Goal: Book appointment/travel/reservation

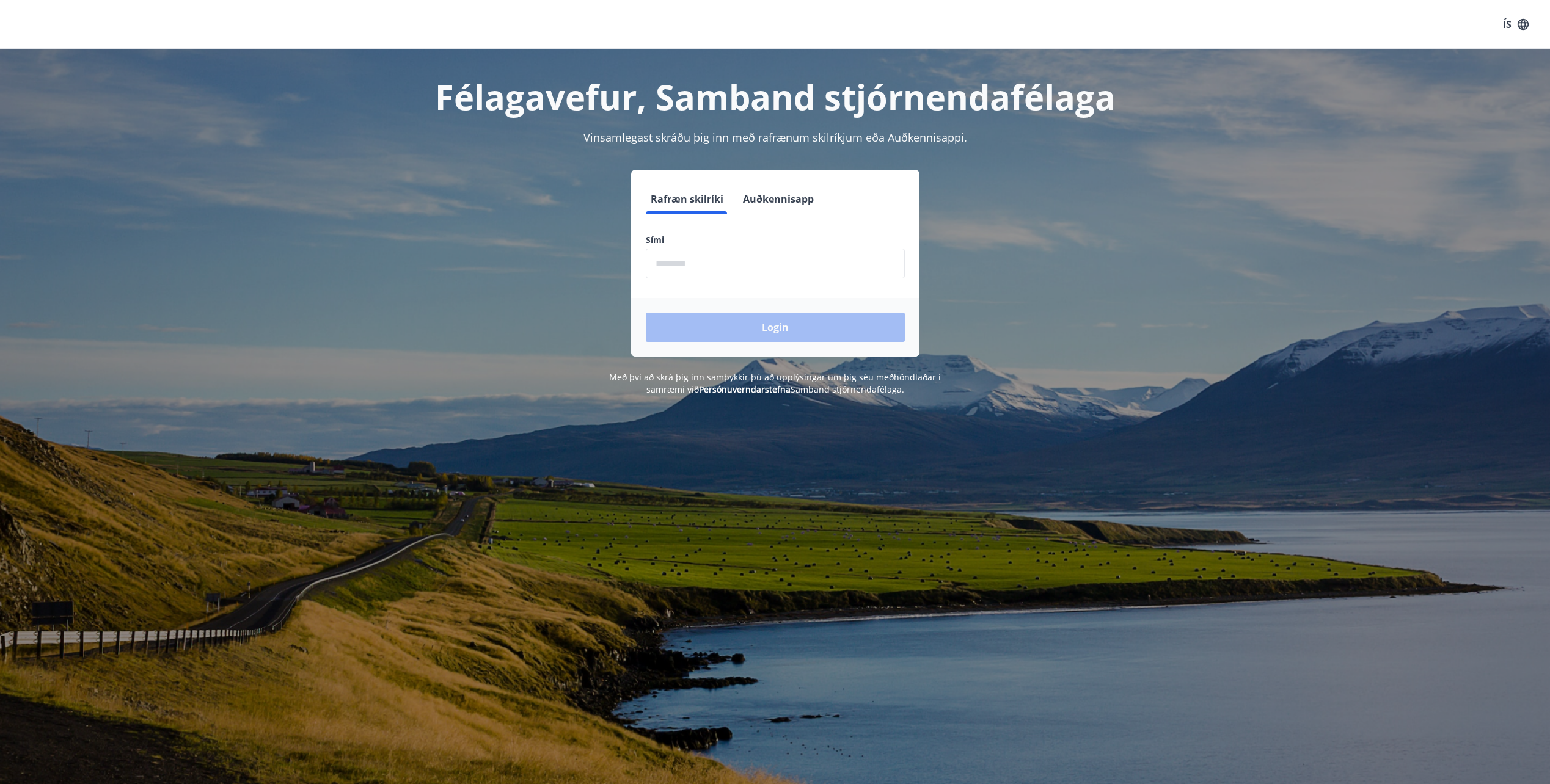
click at [729, 243] on label "Sími" at bounding box center [775, 239] width 259 height 12
click at [728, 267] on input "phone" at bounding box center [775, 263] width 259 height 30
type input "********"
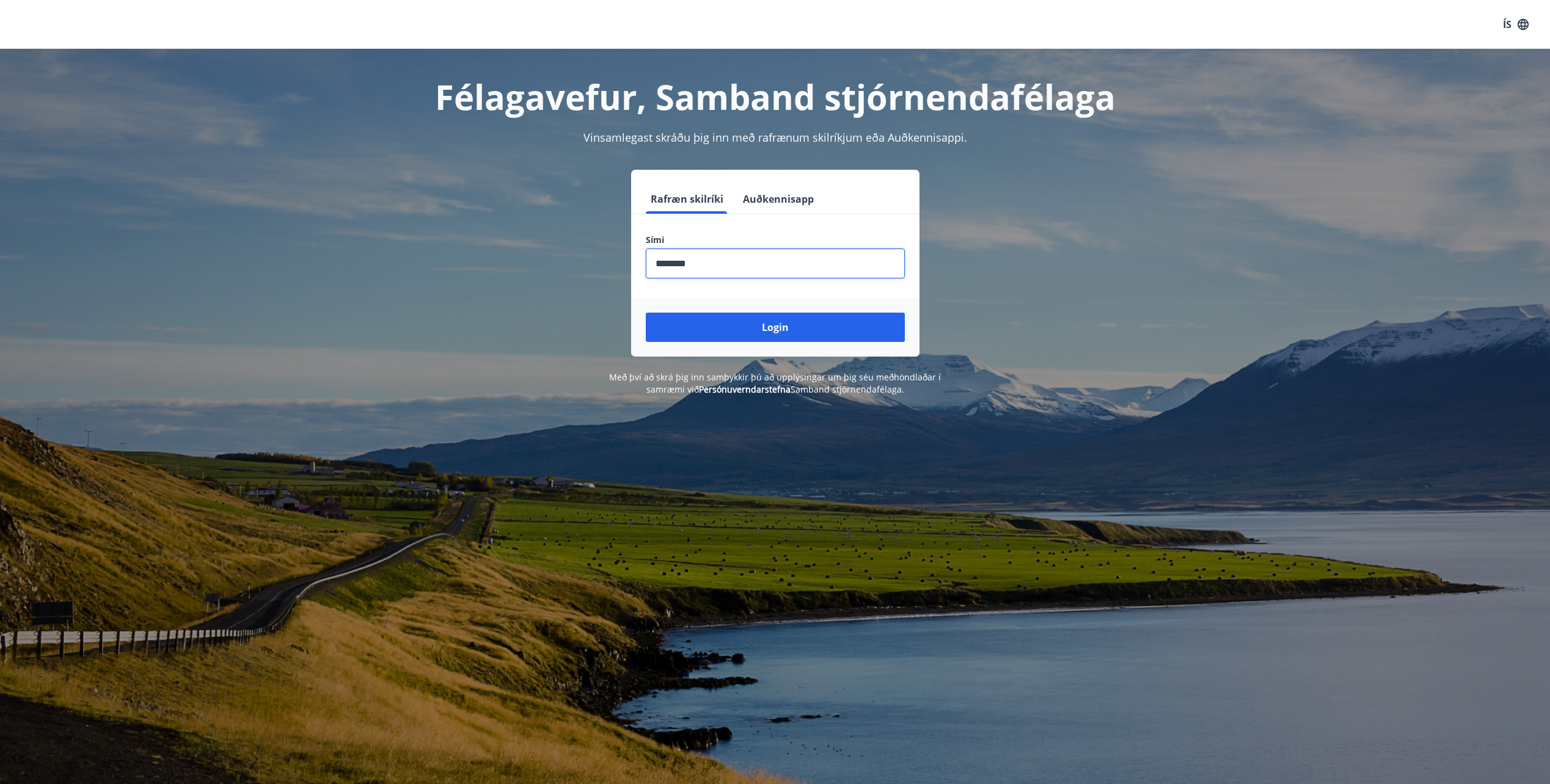
click at [773, 331] on button "Login" at bounding box center [775, 327] width 259 height 29
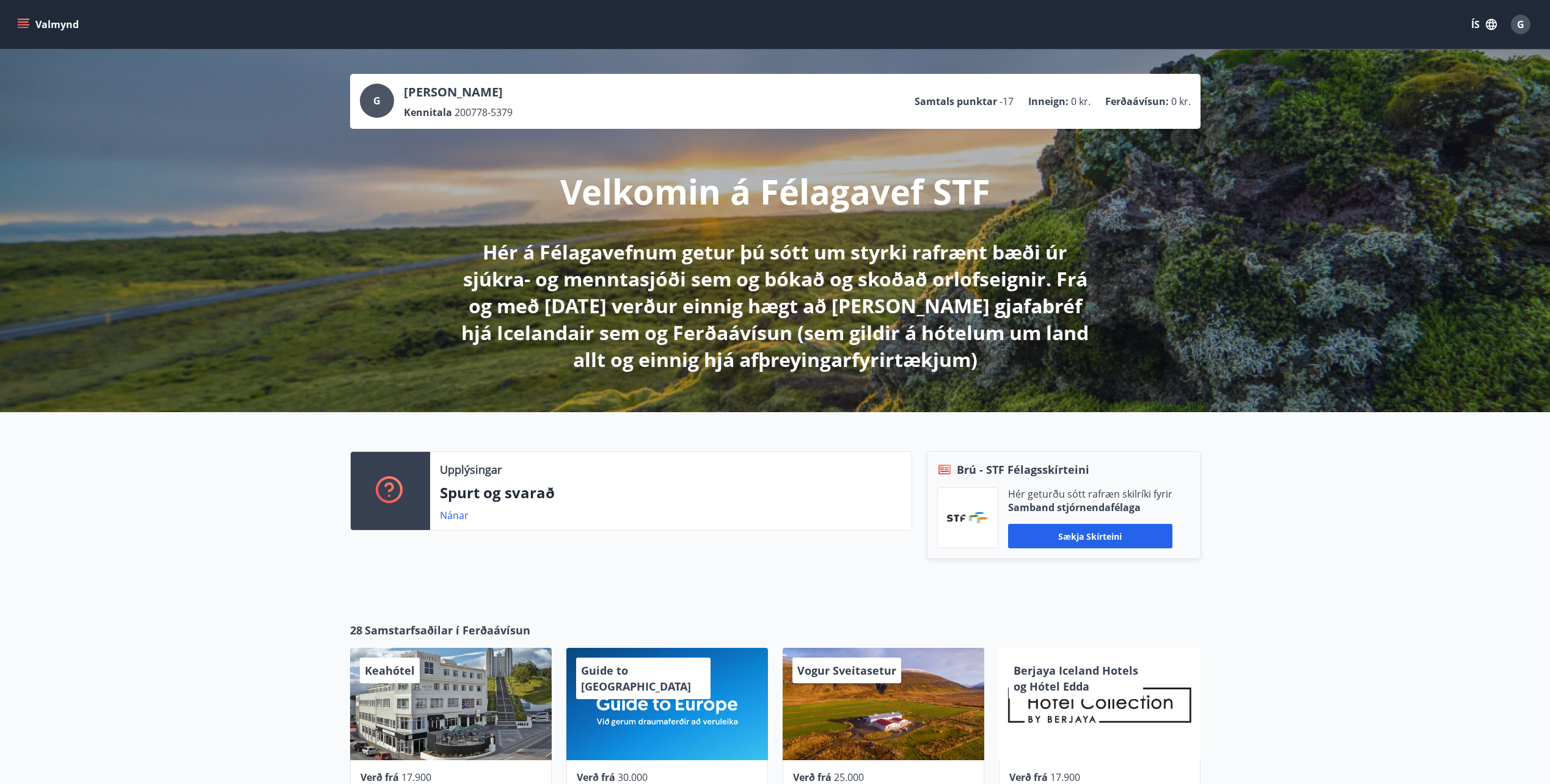
click at [22, 25] on icon "menu" at bounding box center [24, 24] width 14 height 1
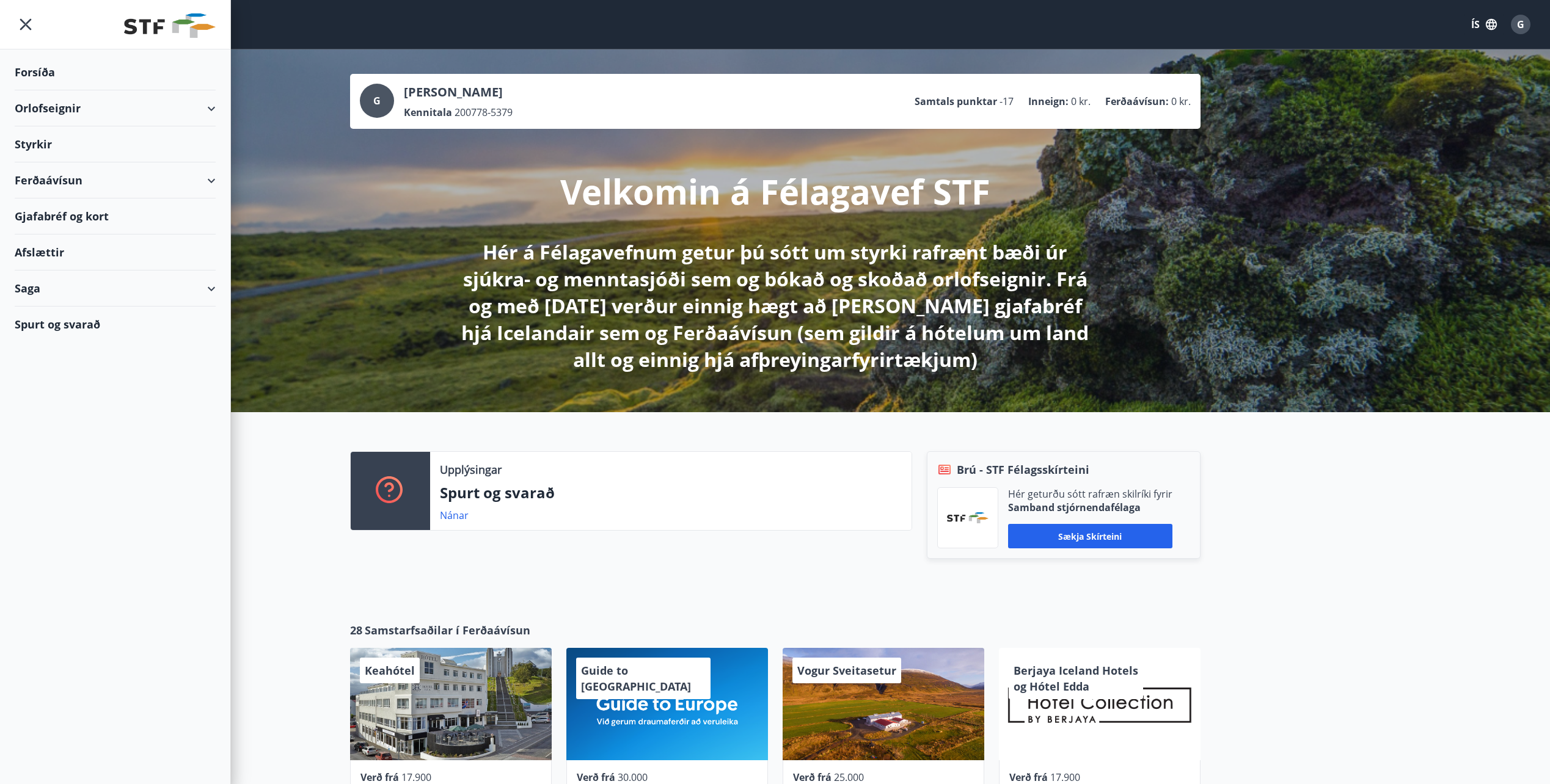
click at [38, 103] on div "Orlofseignir" at bounding box center [115, 108] width 201 height 36
click at [48, 140] on div "Framboð" at bounding box center [115, 139] width 181 height 26
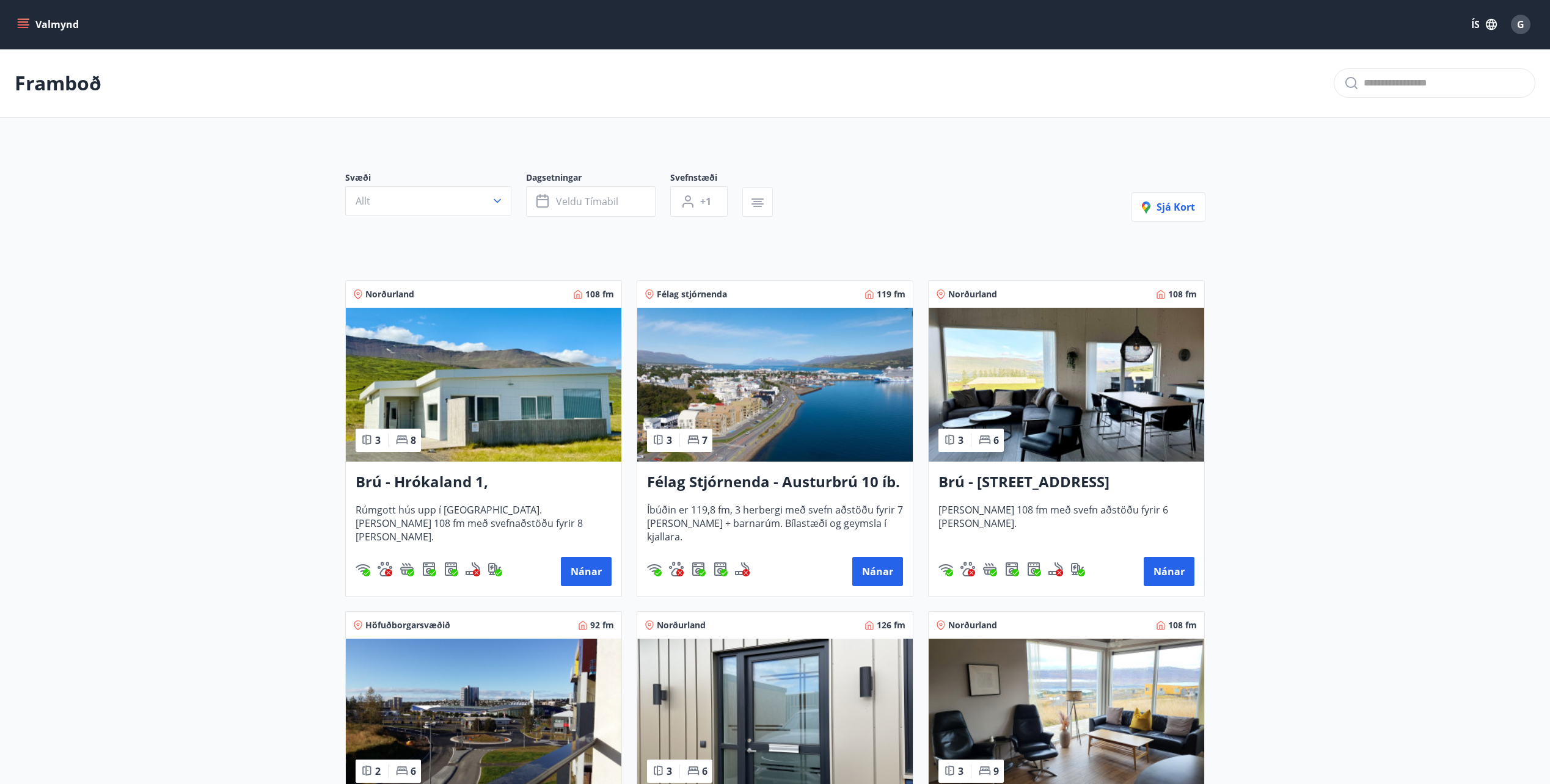
click at [19, 26] on icon "menu" at bounding box center [23, 24] width 12 height 12
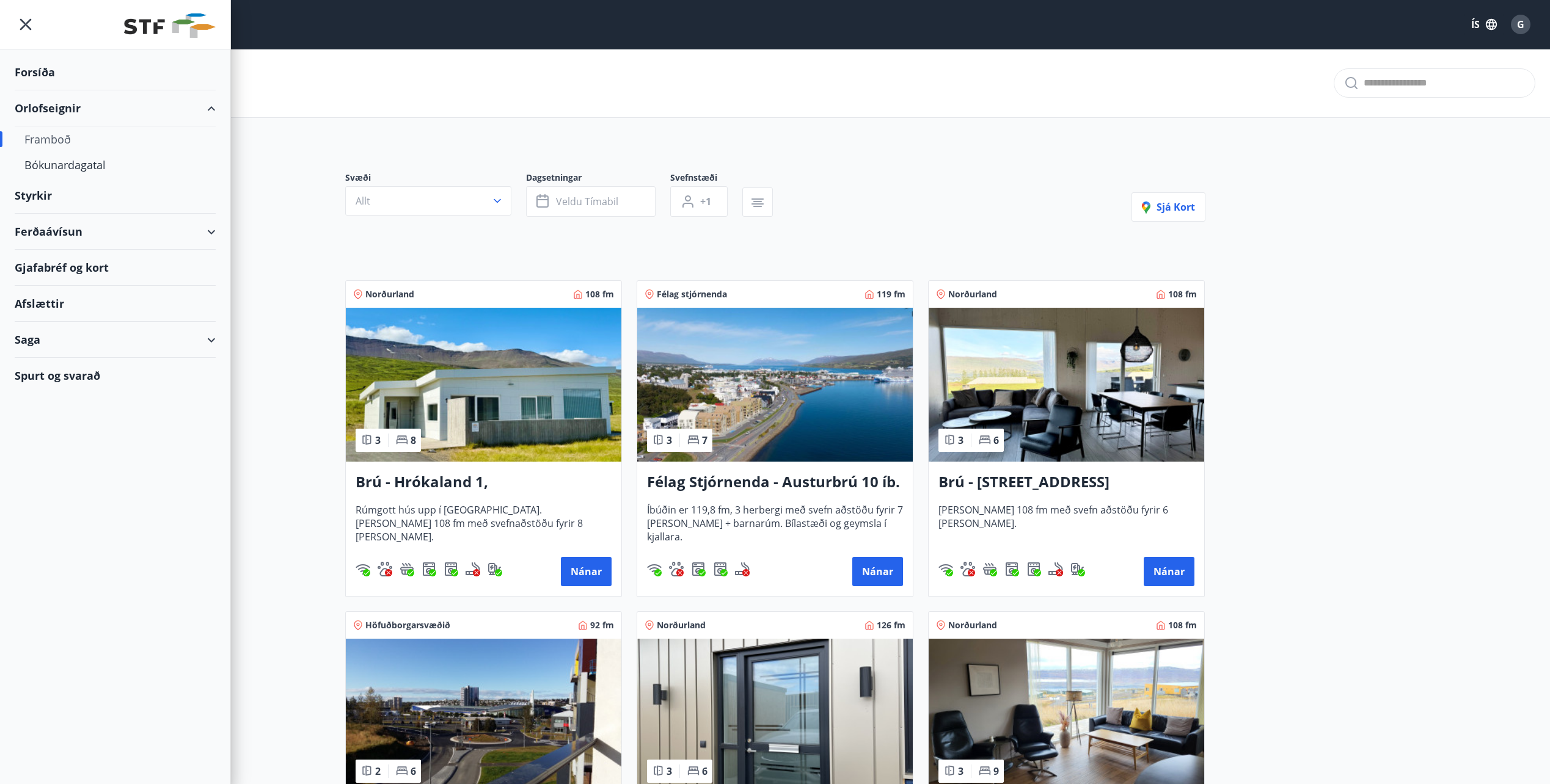
click at [49, 114] on div "Orlofseignir" at bounding box center [115, 108] width 201 height 36
click at [56, 168] on div "Bókunardagatal" at bounding box center [115, 165] width 181 height 26
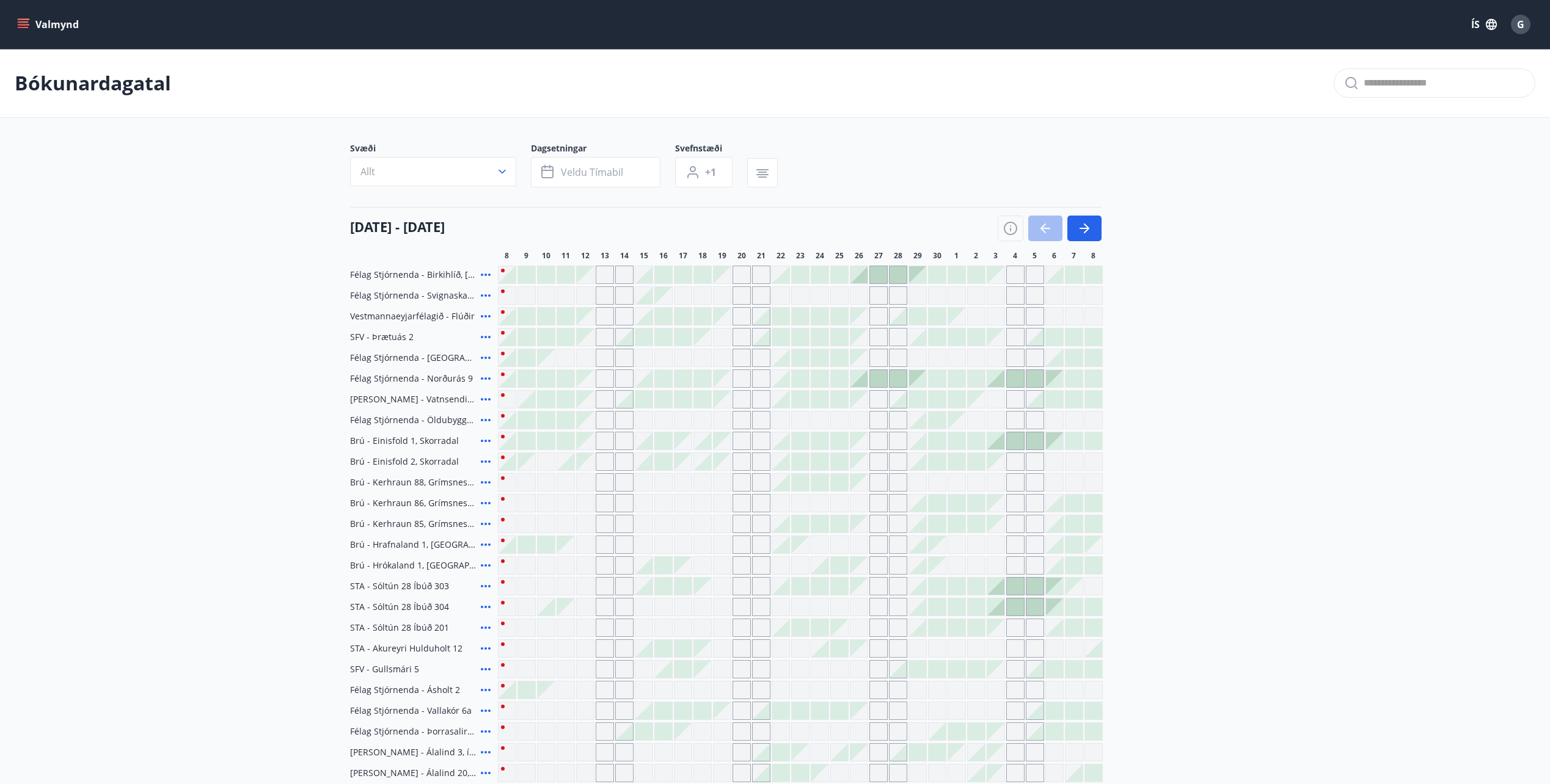
click at [765, 175] on icon "button" at bounding box center [762, 174] width 12 height 1
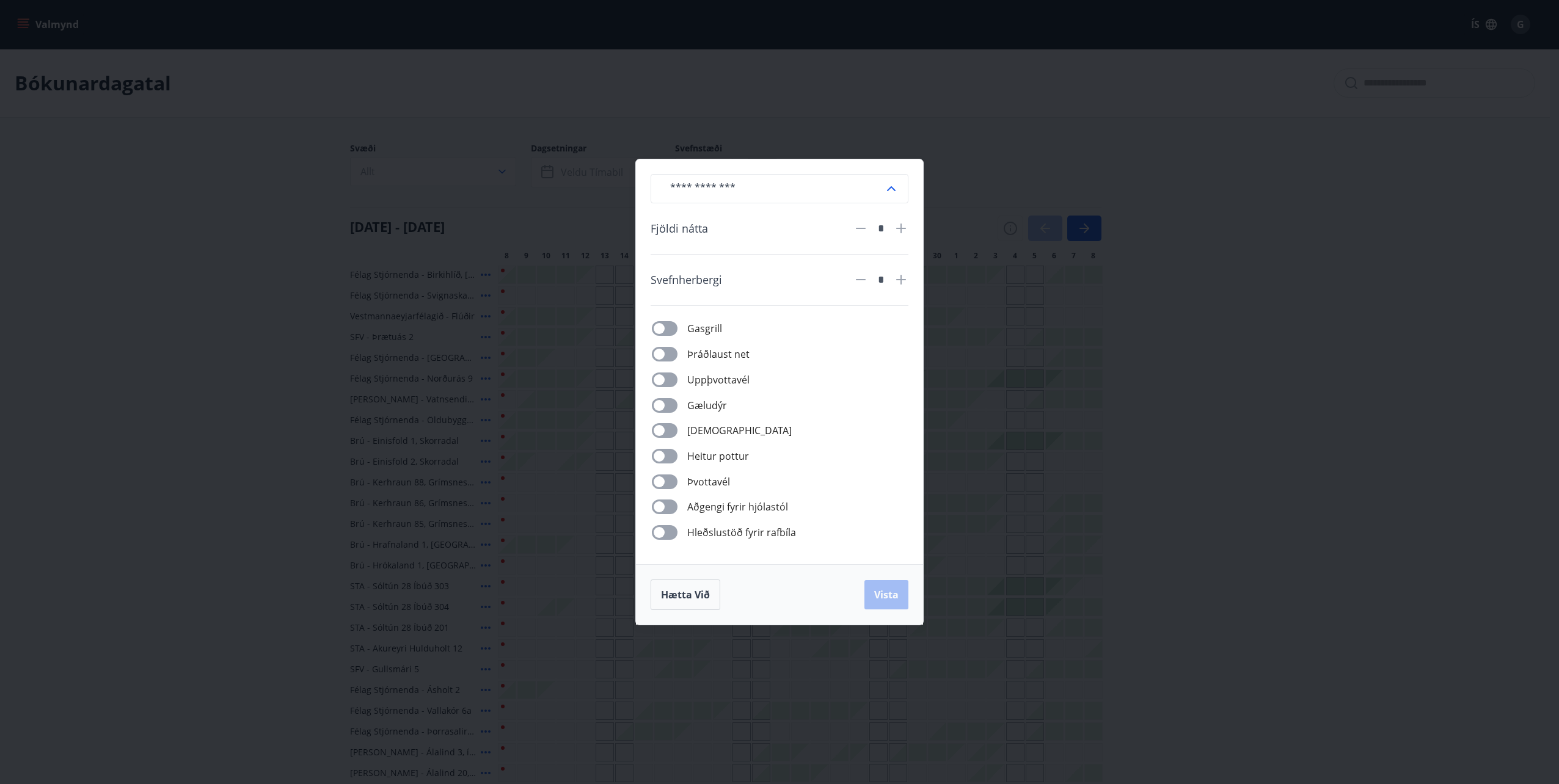
click at [752, 111] on div "​ Fjöldi nátta * Svefnherbergi * Gasgrill Þráðlaust net Uppþvottavél Gæludýr Þu…" at bounding box center [780, 392] width 1559 height 784
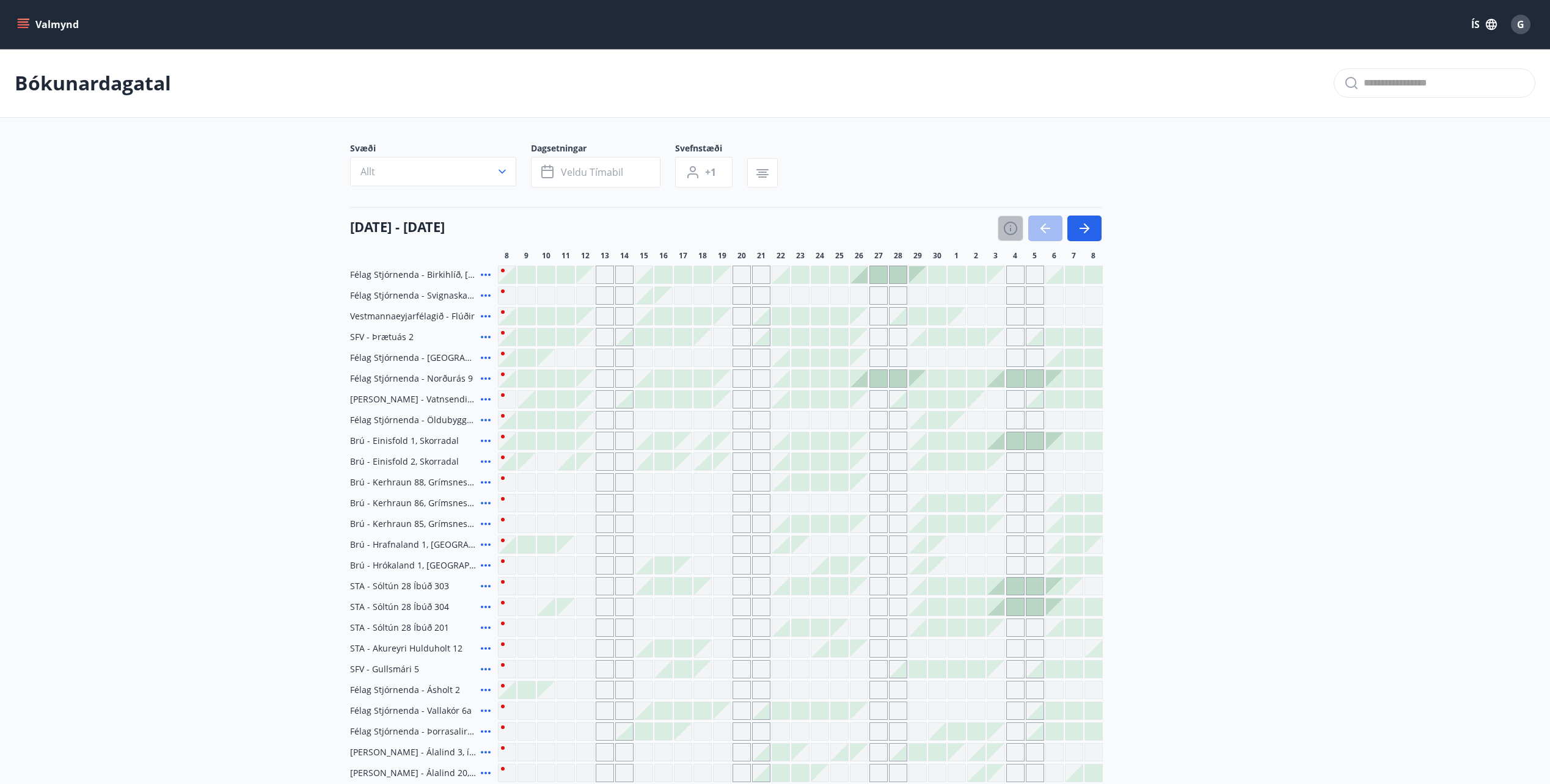
click at [1000, 235] on button "button" at bounding box center [1010, 228] width 26 height 26
click at [1011, 227] on icon "button" at bounding box center [1010, 228] width 15 height 15
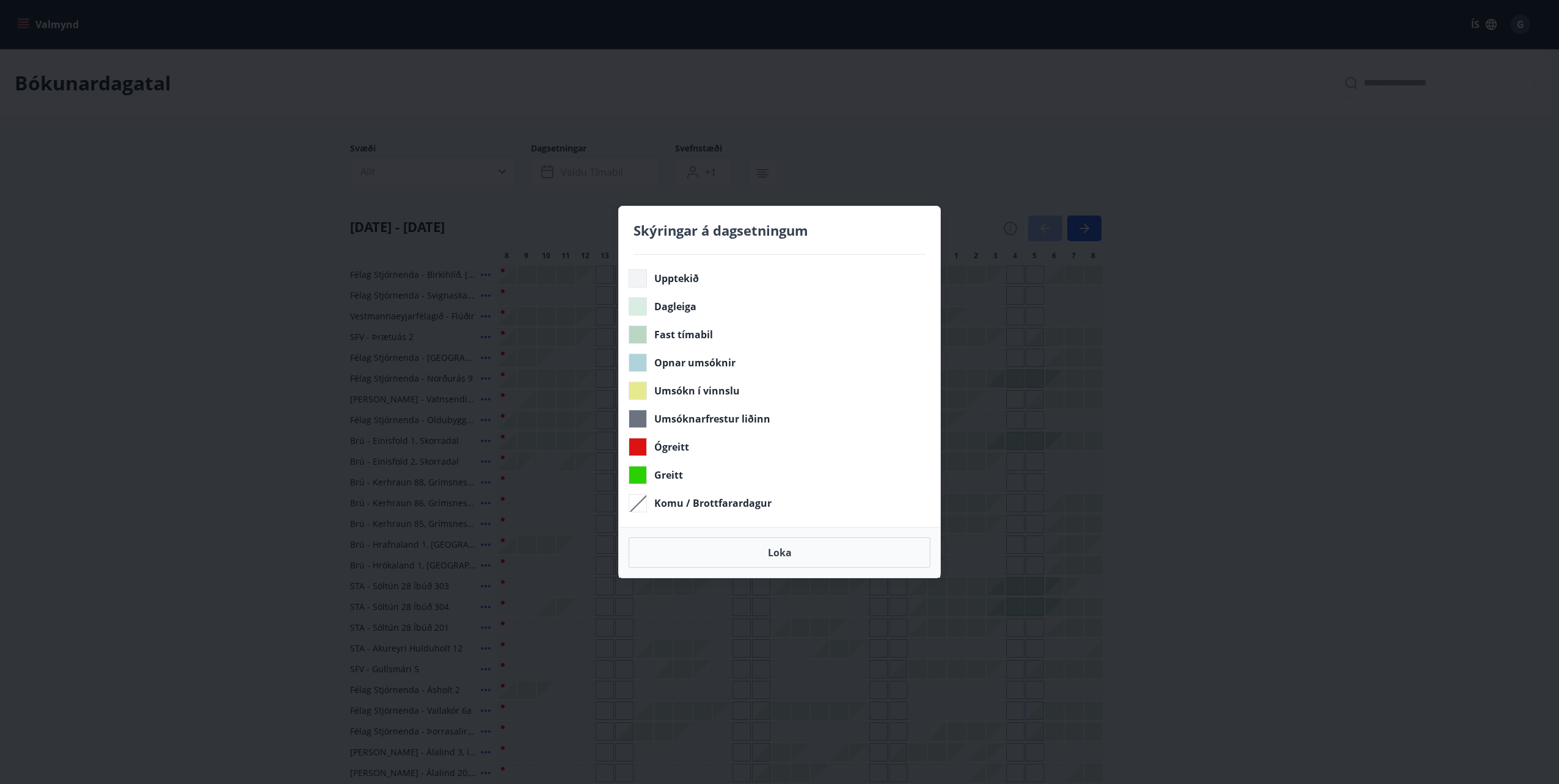
click at [173, 381] on div "Skýringar á dagsetningum Upptekið Dagleiga Fast tímabil Opnar umsóknir Umsókn í…" at bounding box center [780, 392] width 1559 height 784
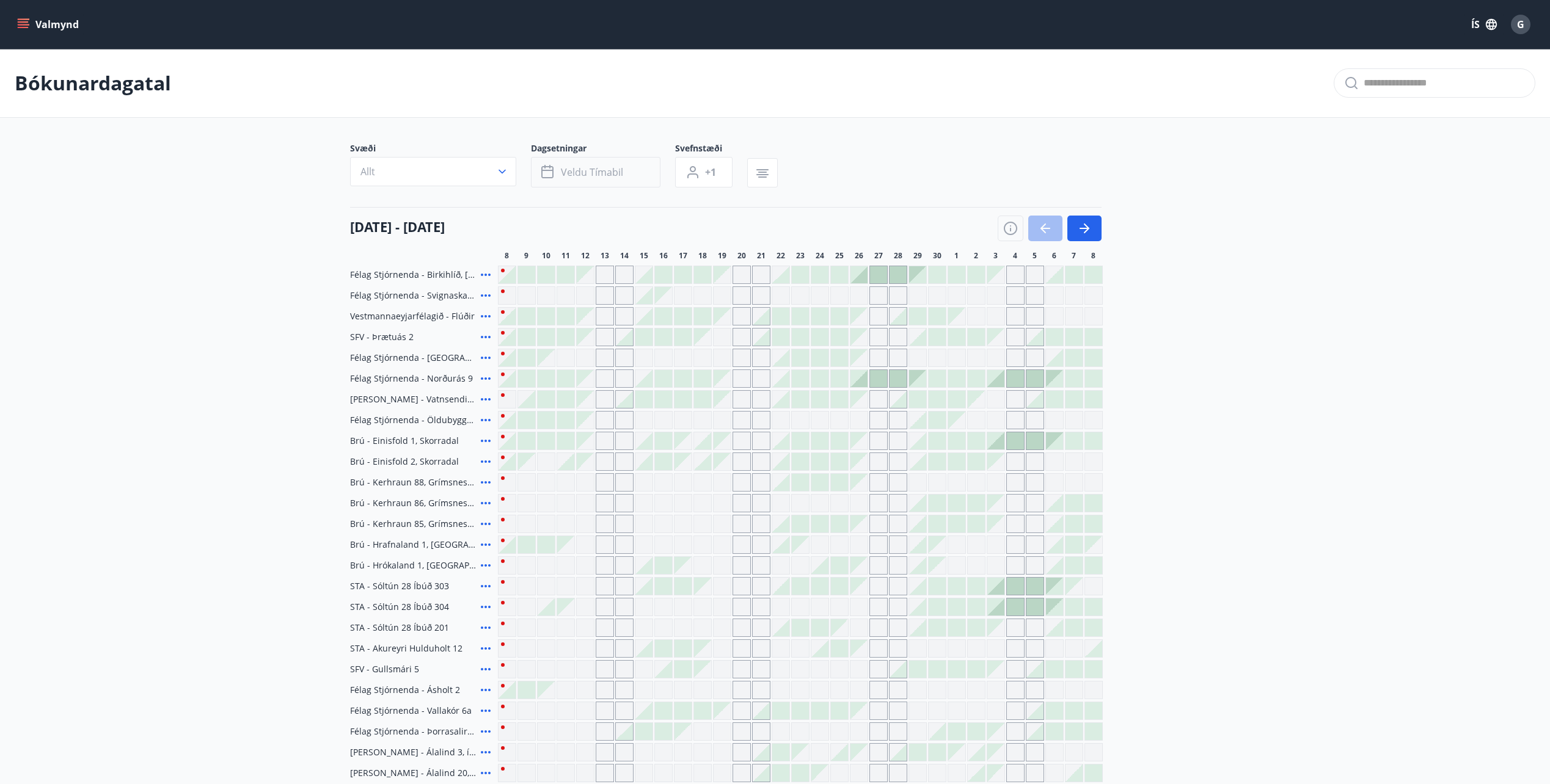
click at [560, 162] on button "Veldu tímabil" at bounding box center [595, 171] width 129 height 30
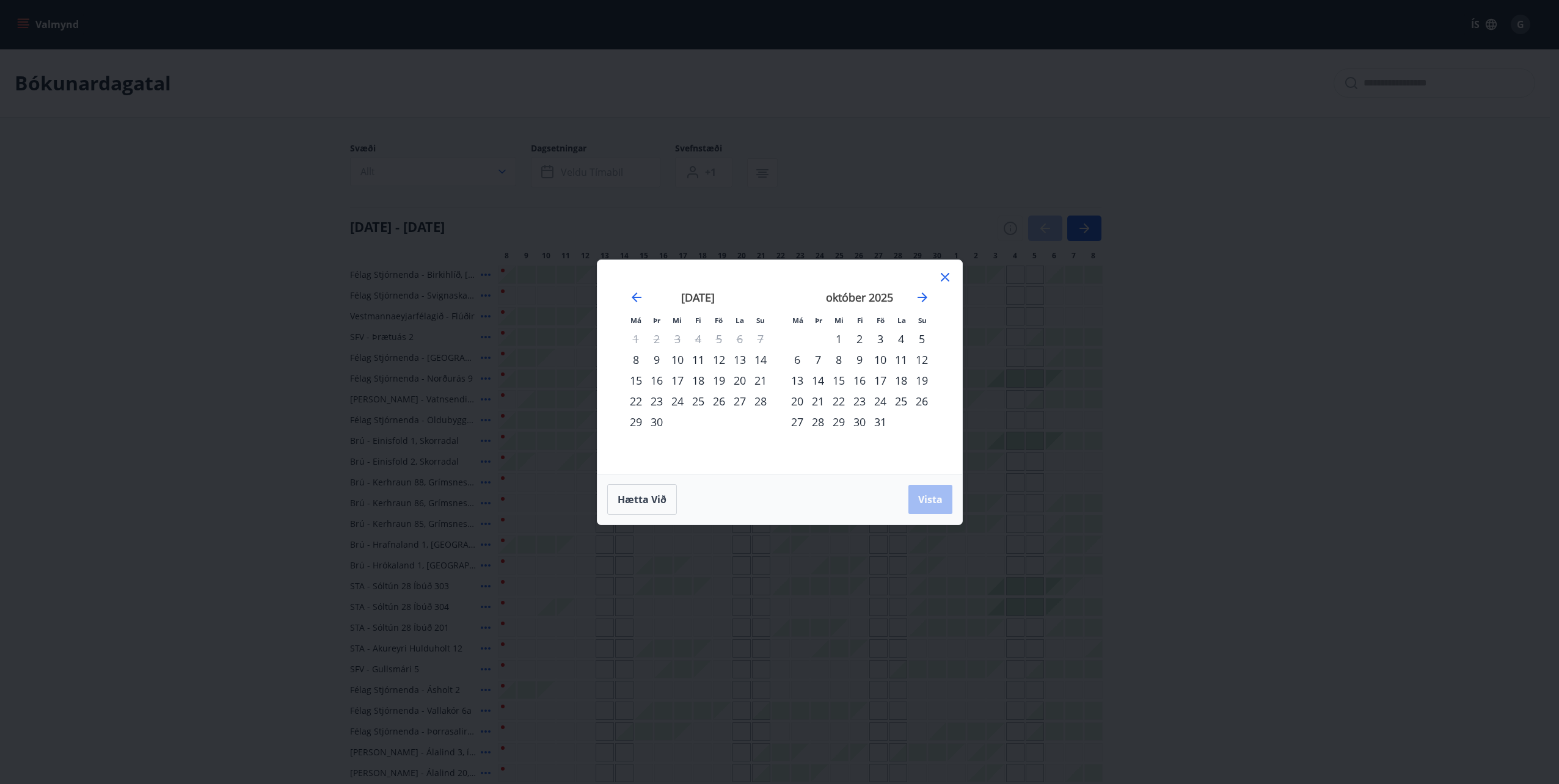
click at [944, 272] on icon at bounding box center [945, 278] width 15 height 15
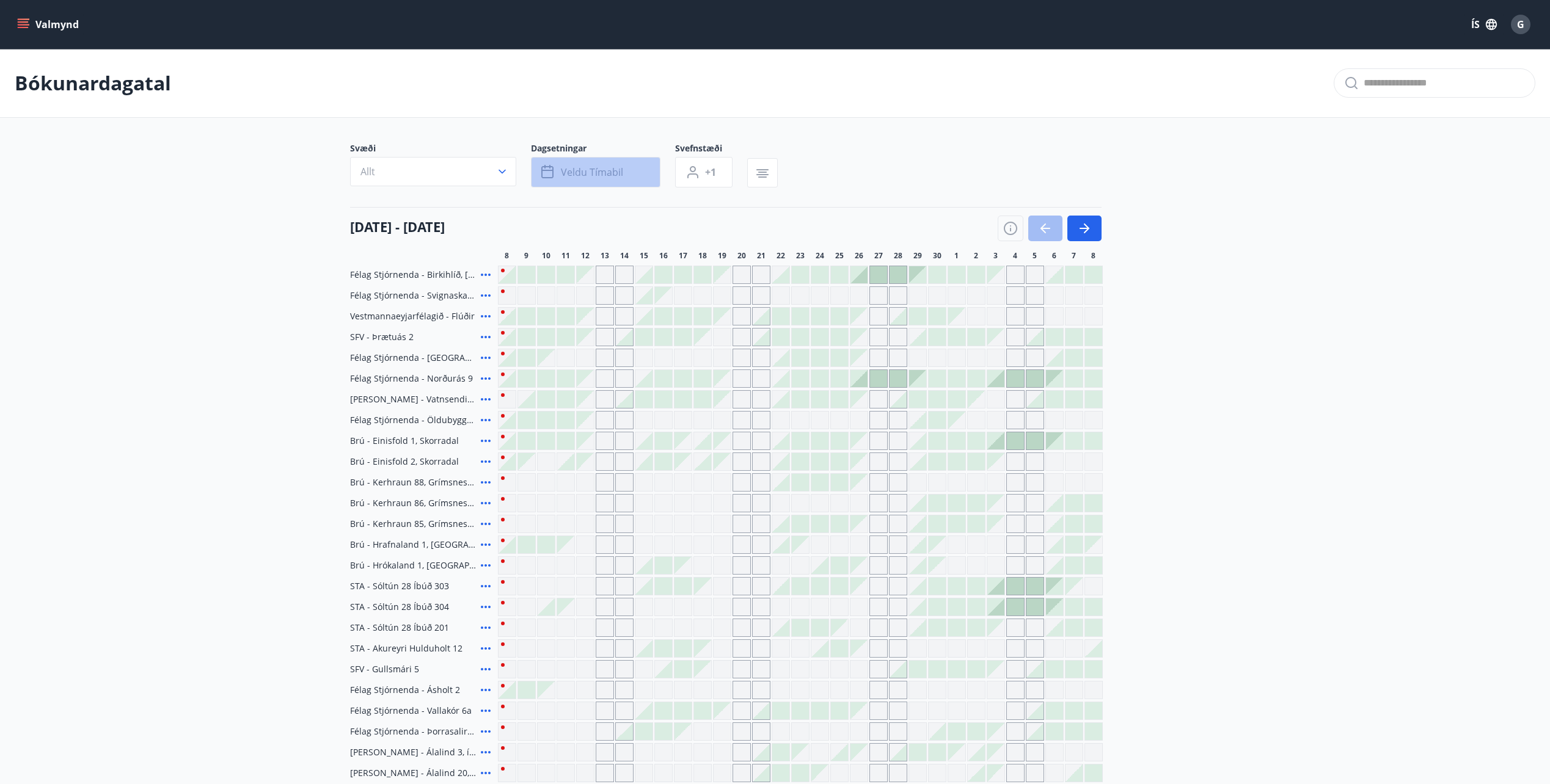
click at [610, 180] on button "Veldu tímabil" at bounding box center [595, 171] width 129 height 30
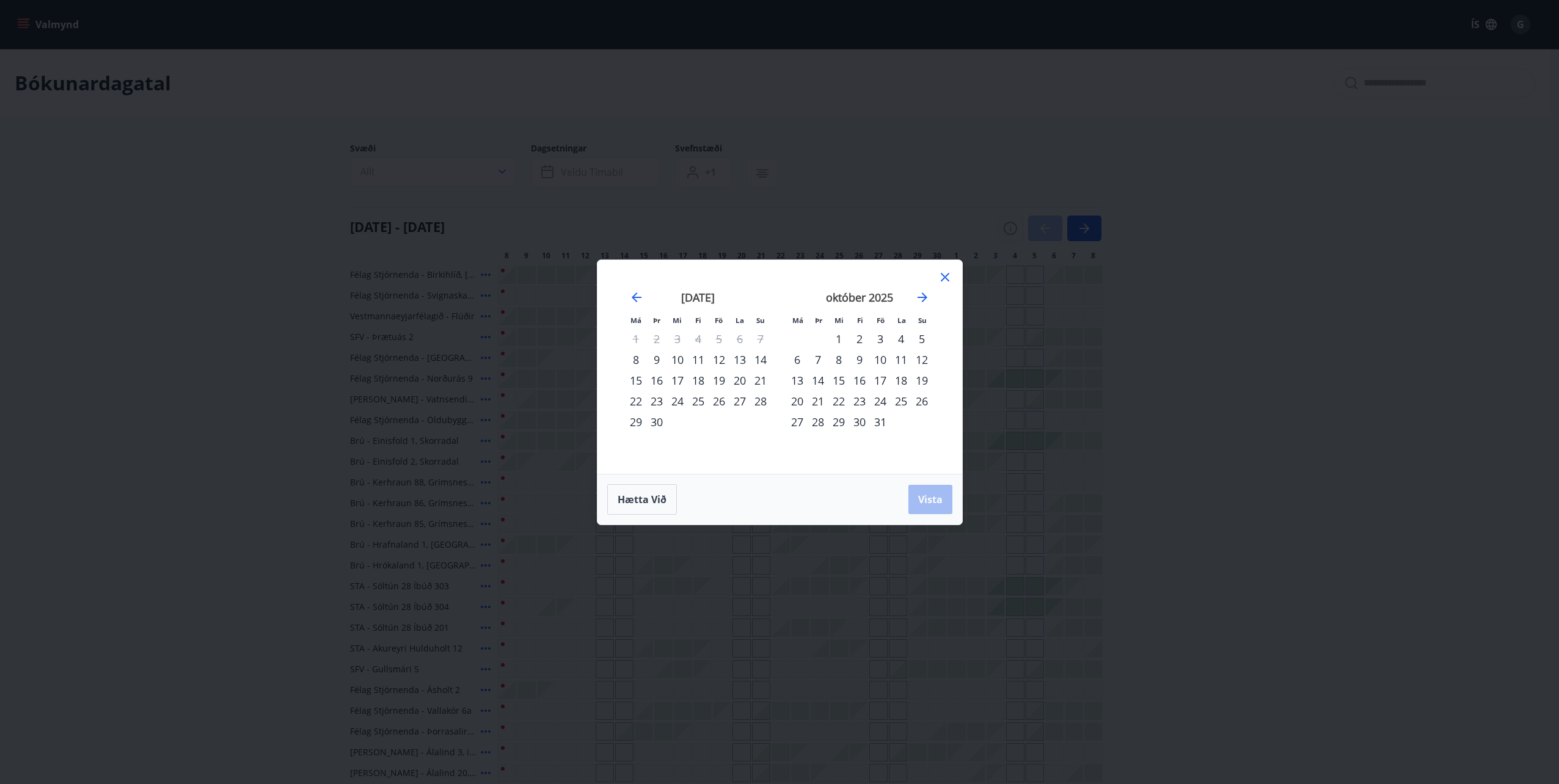
click at [842, 336] on div "1" at bounding box center [838, 339] width 21 height 21
click at [883, 424] on div "31" at bounding box center [880, 421] width 21 height 21
click at [932, 510] on button "Vista" at bounding box center [931, 499] width 44 height 29
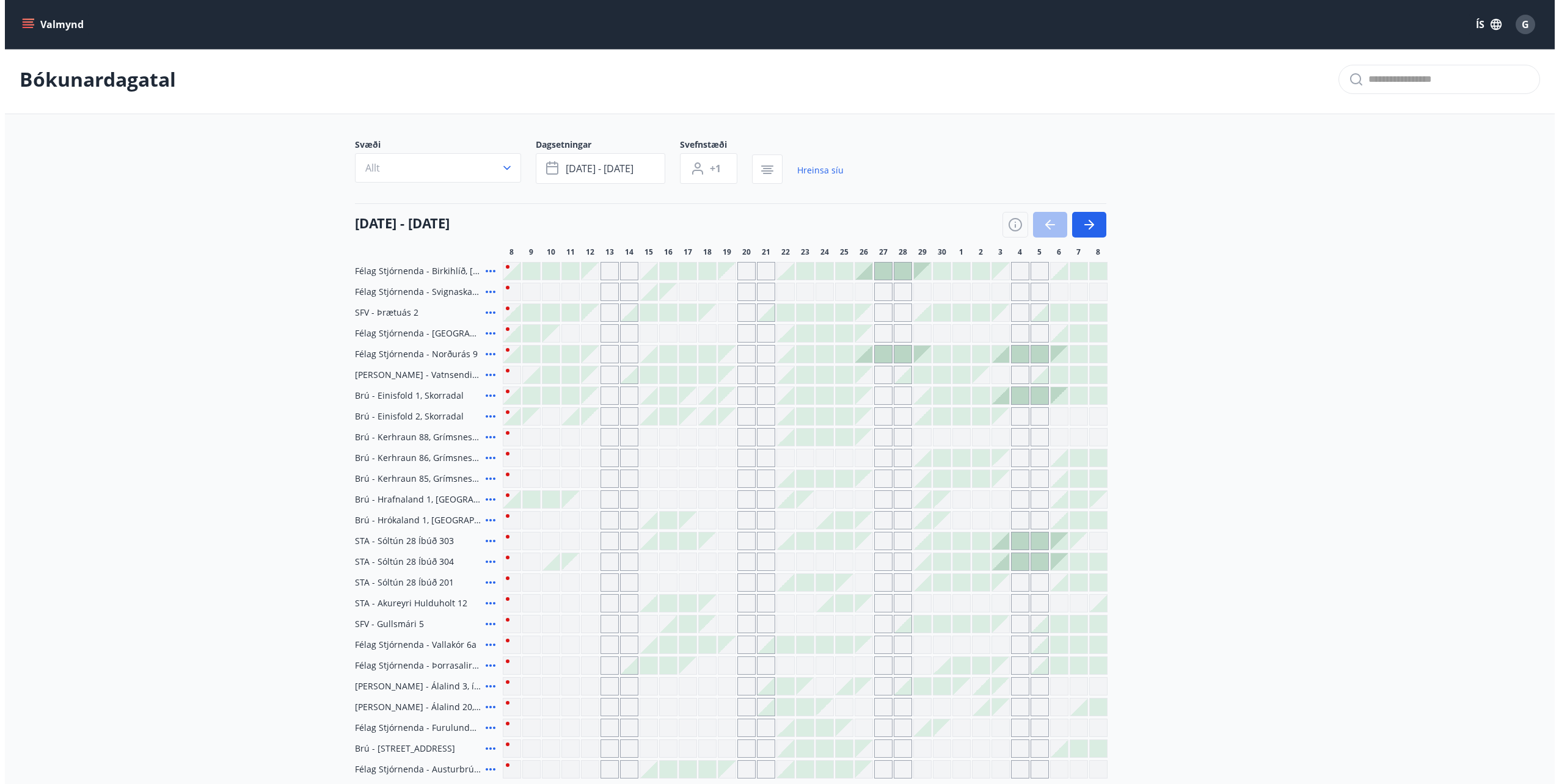
scroll to position [61, 0]
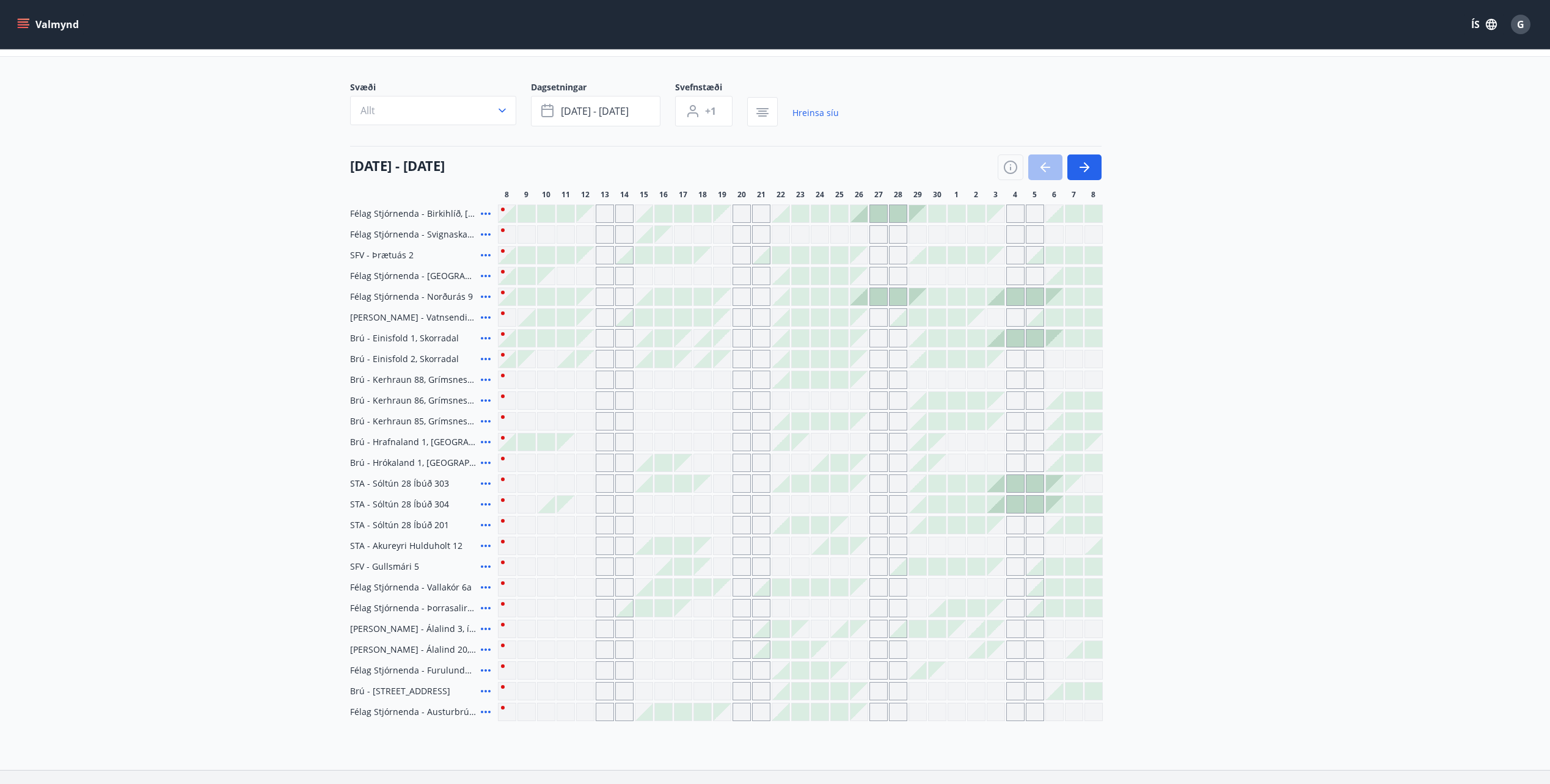
click at [383, 339] on span "Brú - Einisfold 1, Skorradal" at bounding box center [404, 338] width 109 height 12
click at [479, 338] on icon at bounding box center [486, 338] width 15 height 15
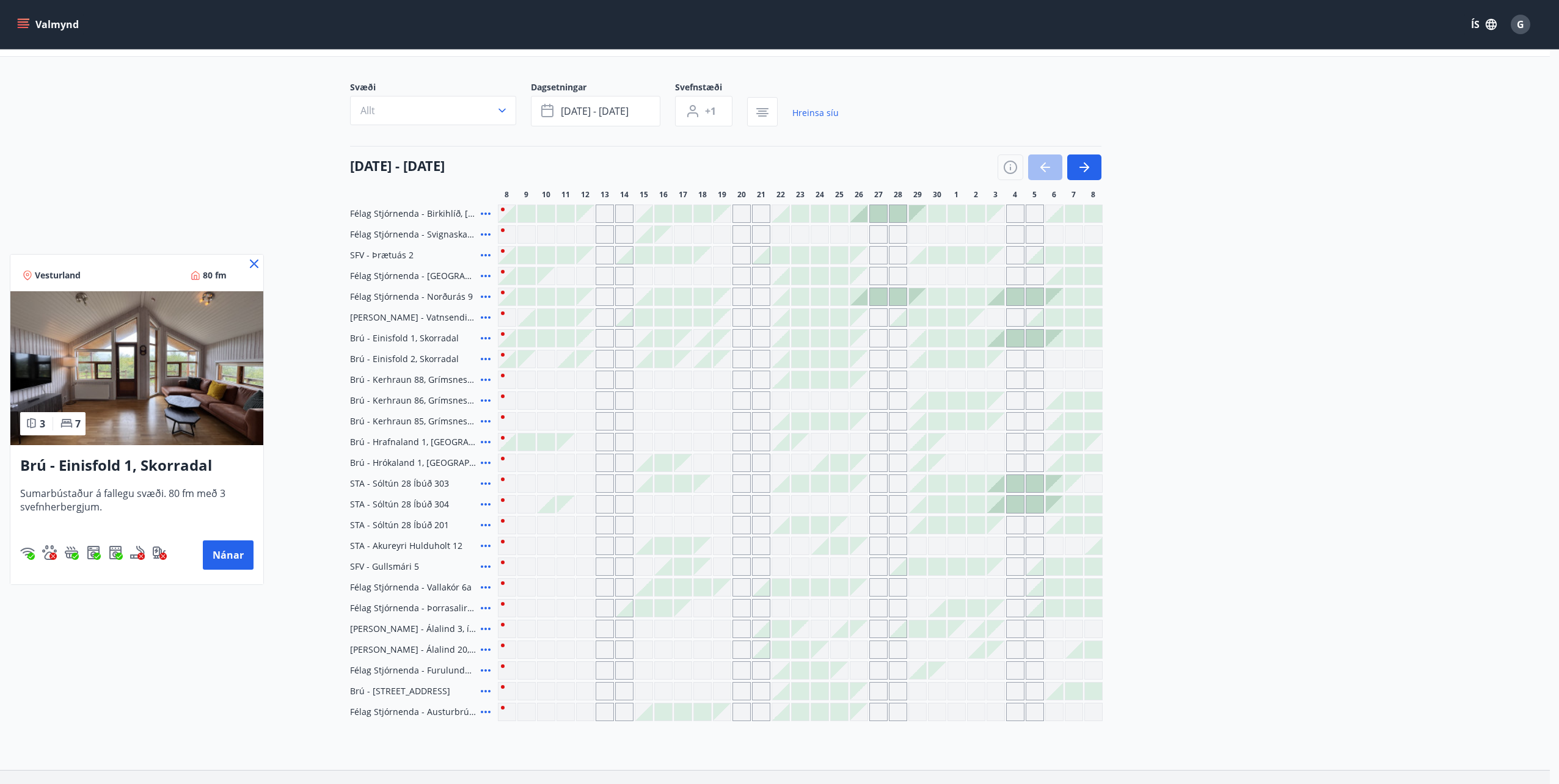
click at [254, 263] on icon at bounding box center [254, 263] width 8 height 8
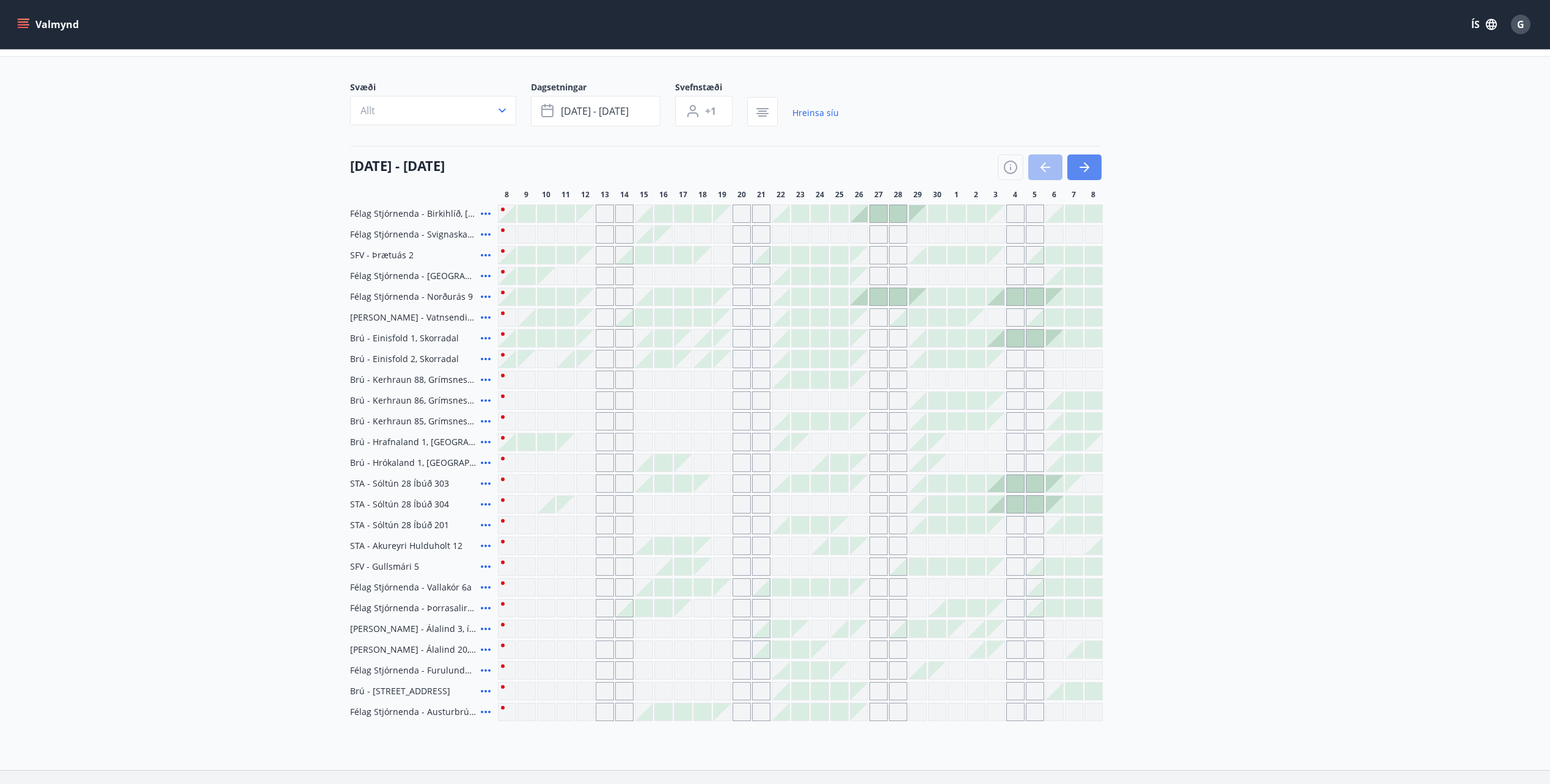
click at [1083, 175] on button "button" at bounding box center [1084, 168] width 34 height 26
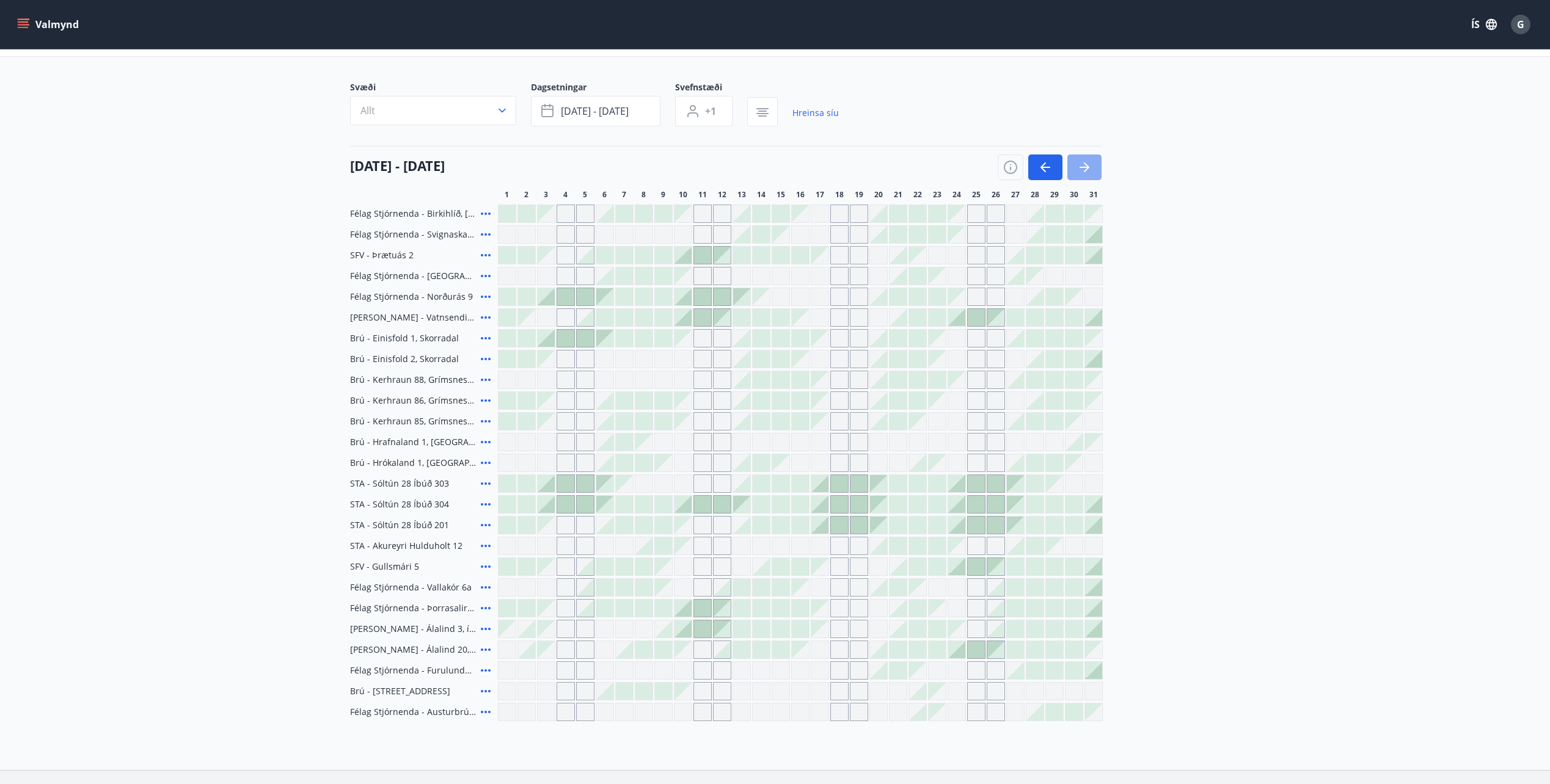
click at [1093, 164] on button "button" at bounding box center [1084, 168] width 34 height 26
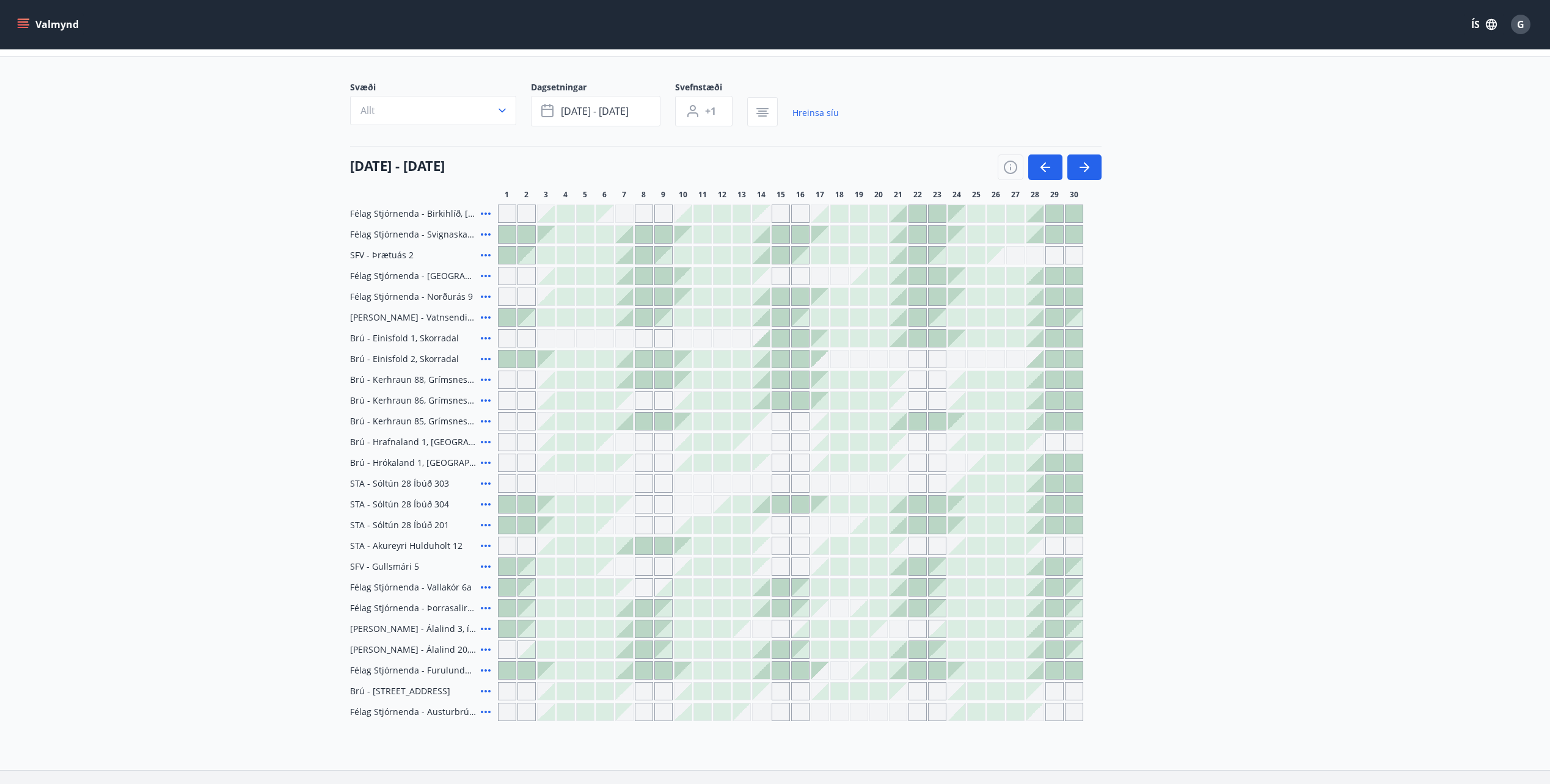
click at [486, 383] on icon at bounding box center [486, 380] width 15 height 15
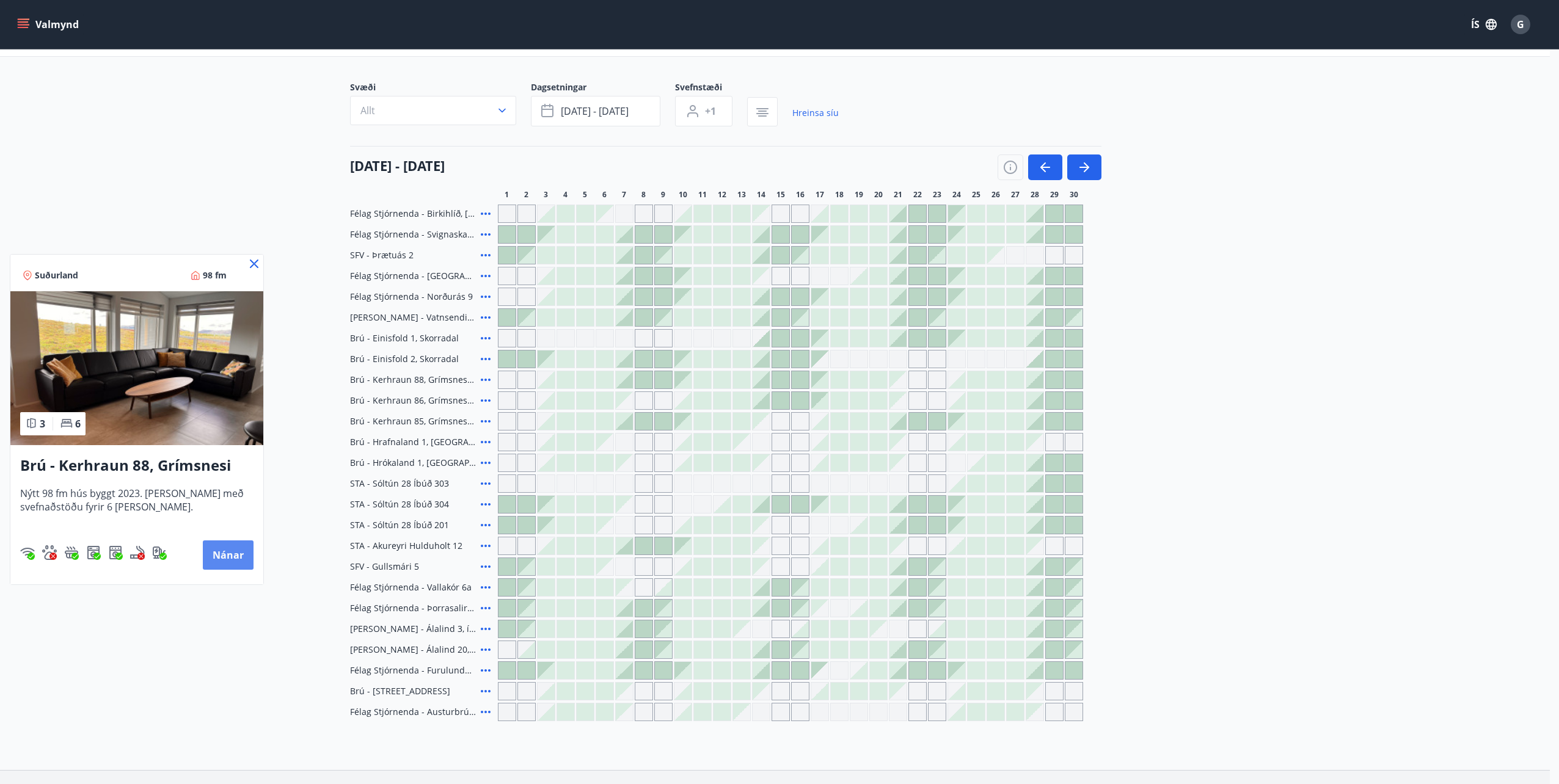
click at [234, 558] on button "Nánar" at bounding box center [227, 555] width 50 height 29
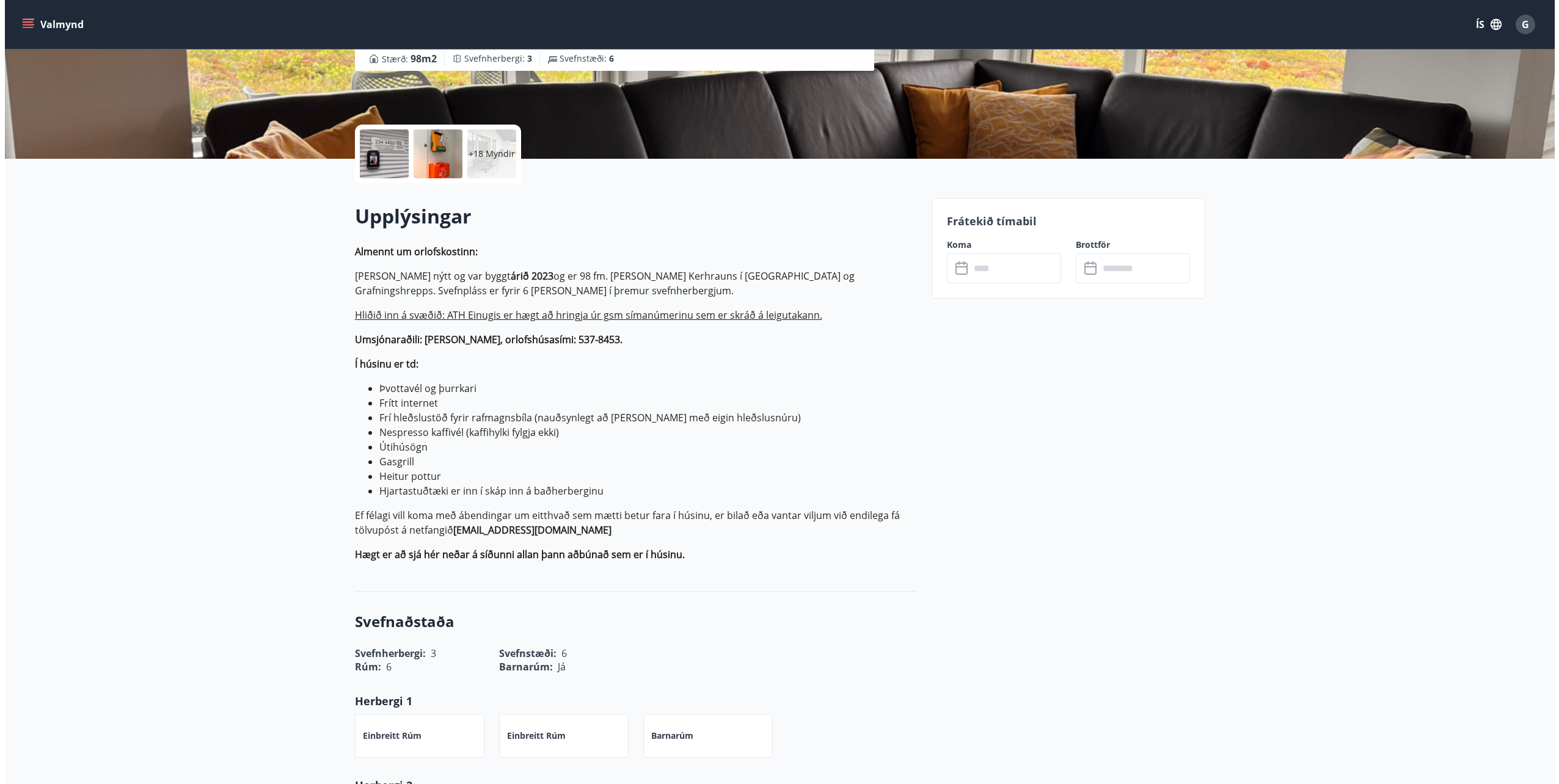
scroll to position [132, 0]
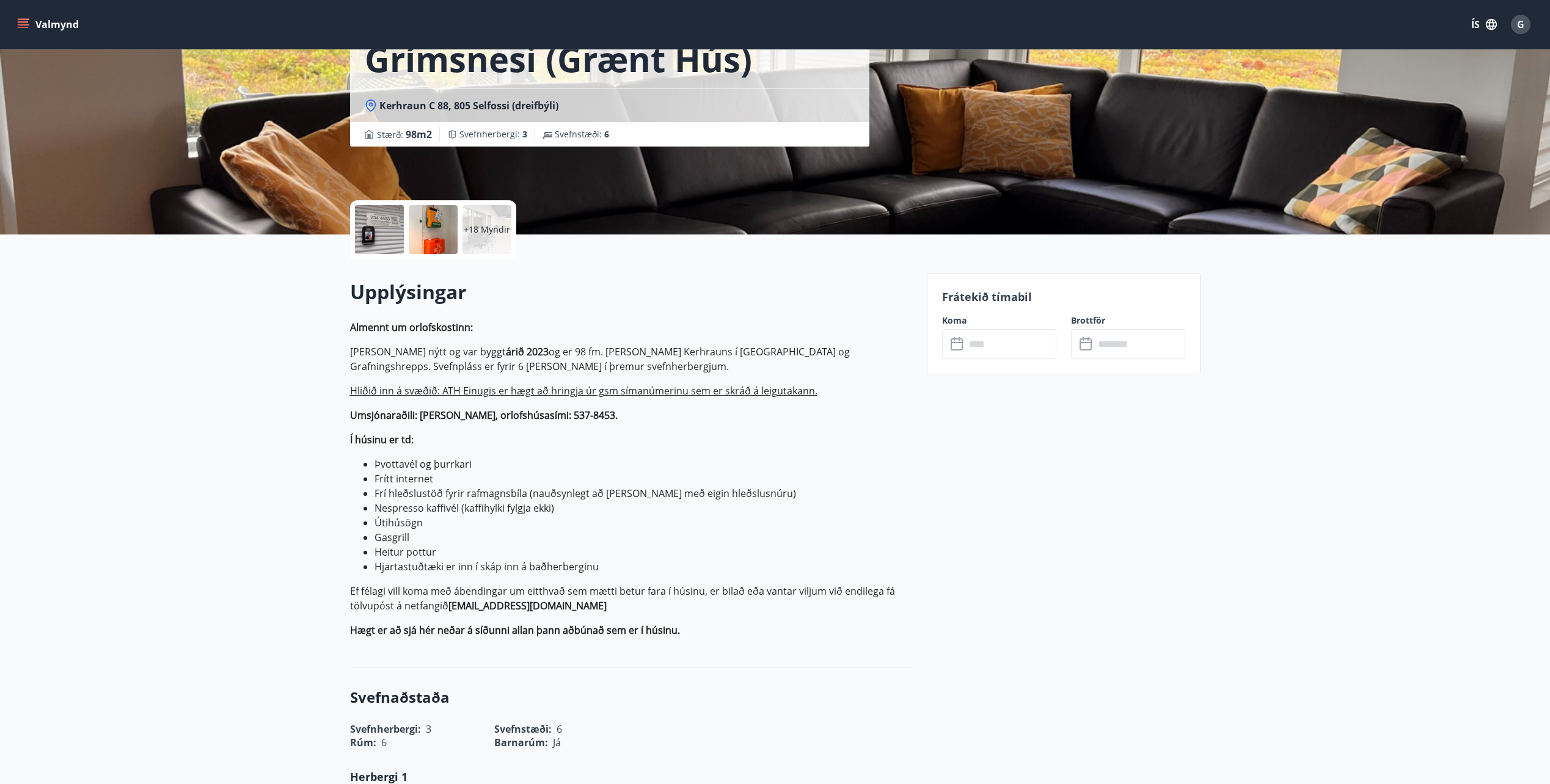
click at [492, 233] on p "+18 Myndir" at bounding box center [486, 229] width 47 height 12
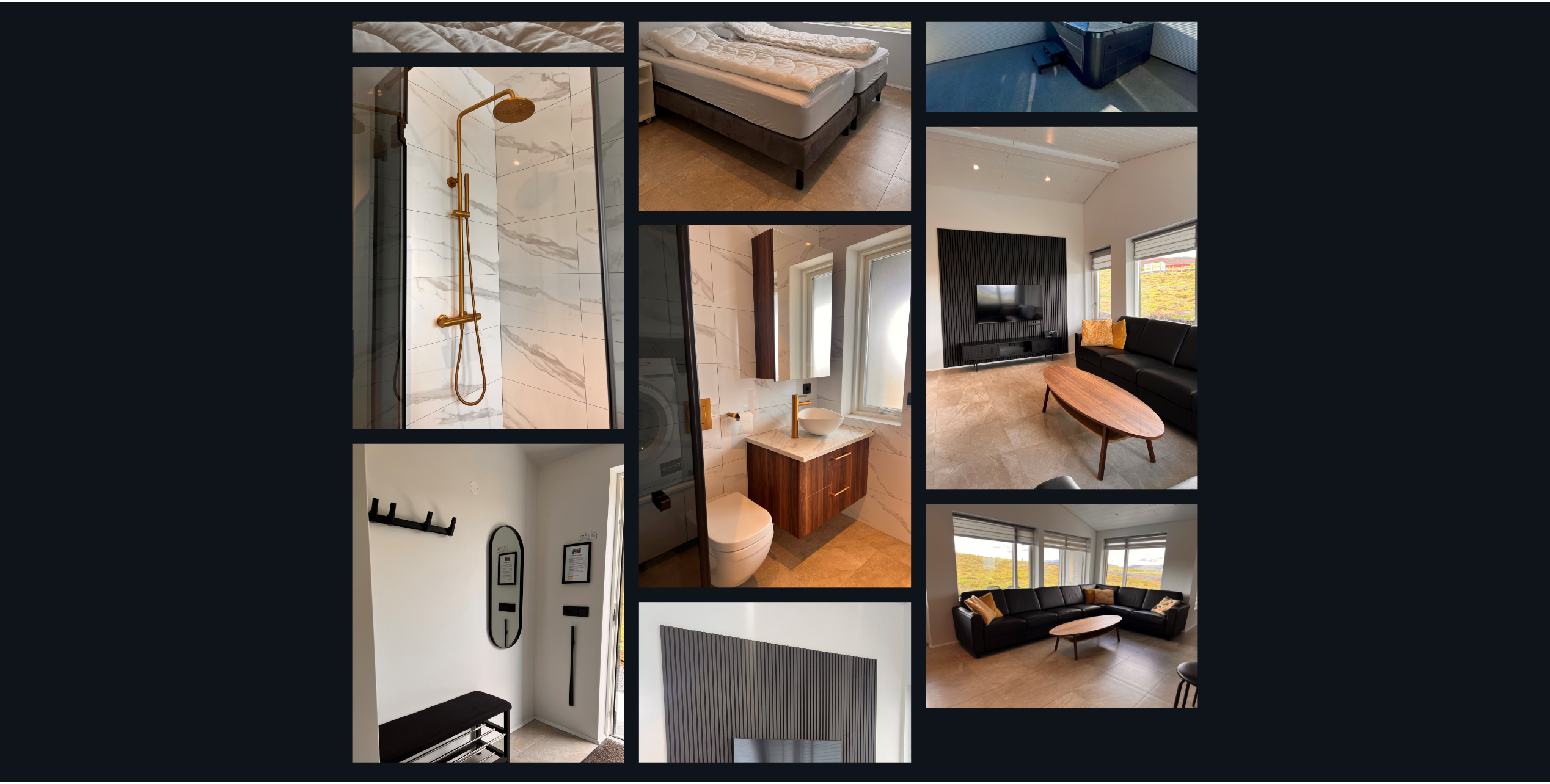
scroll to position [1740, 0]
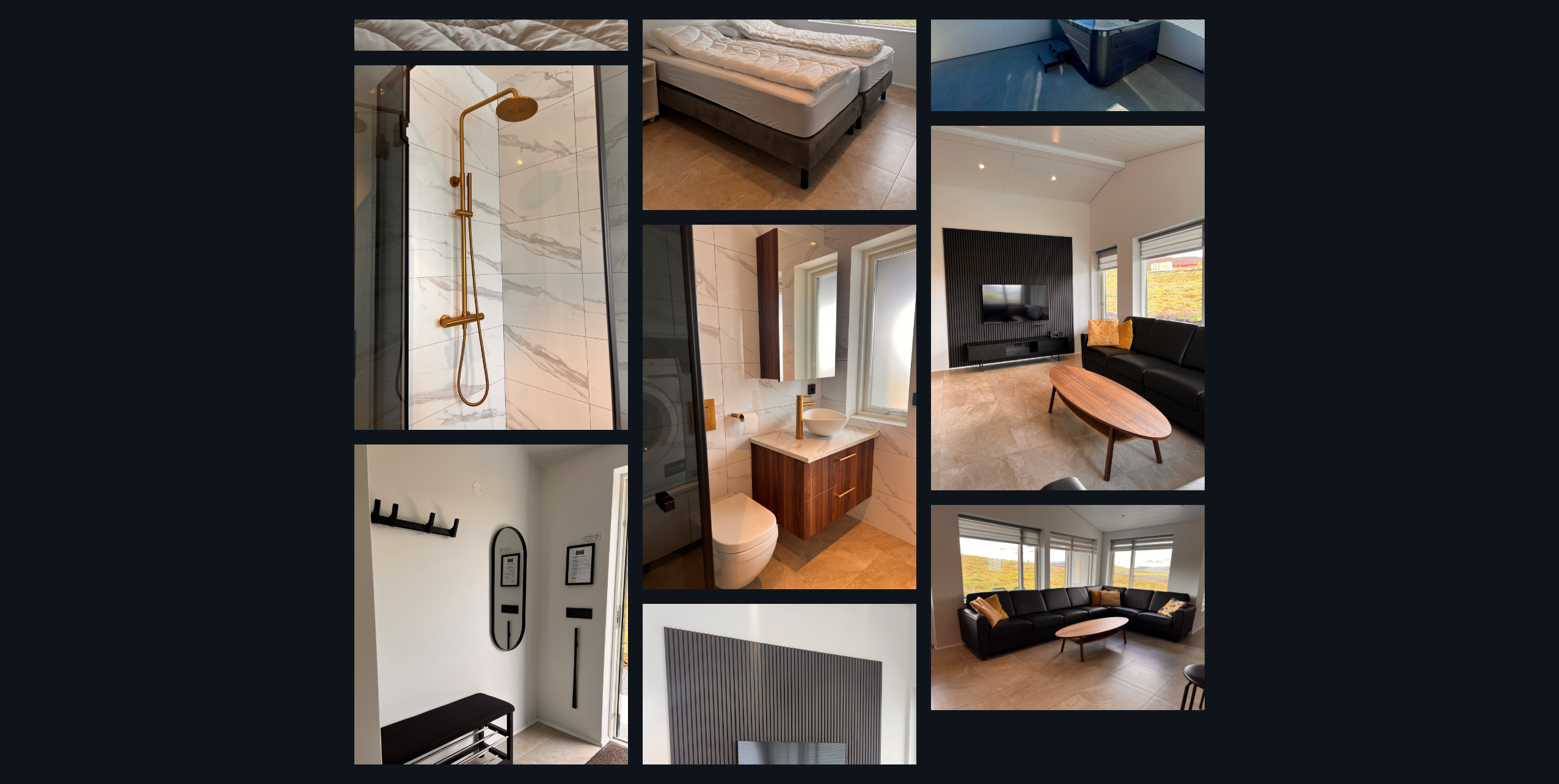
click at [130, 164] on div "24 Myndir" at bounding box center [780, 392] width 1559 height 784
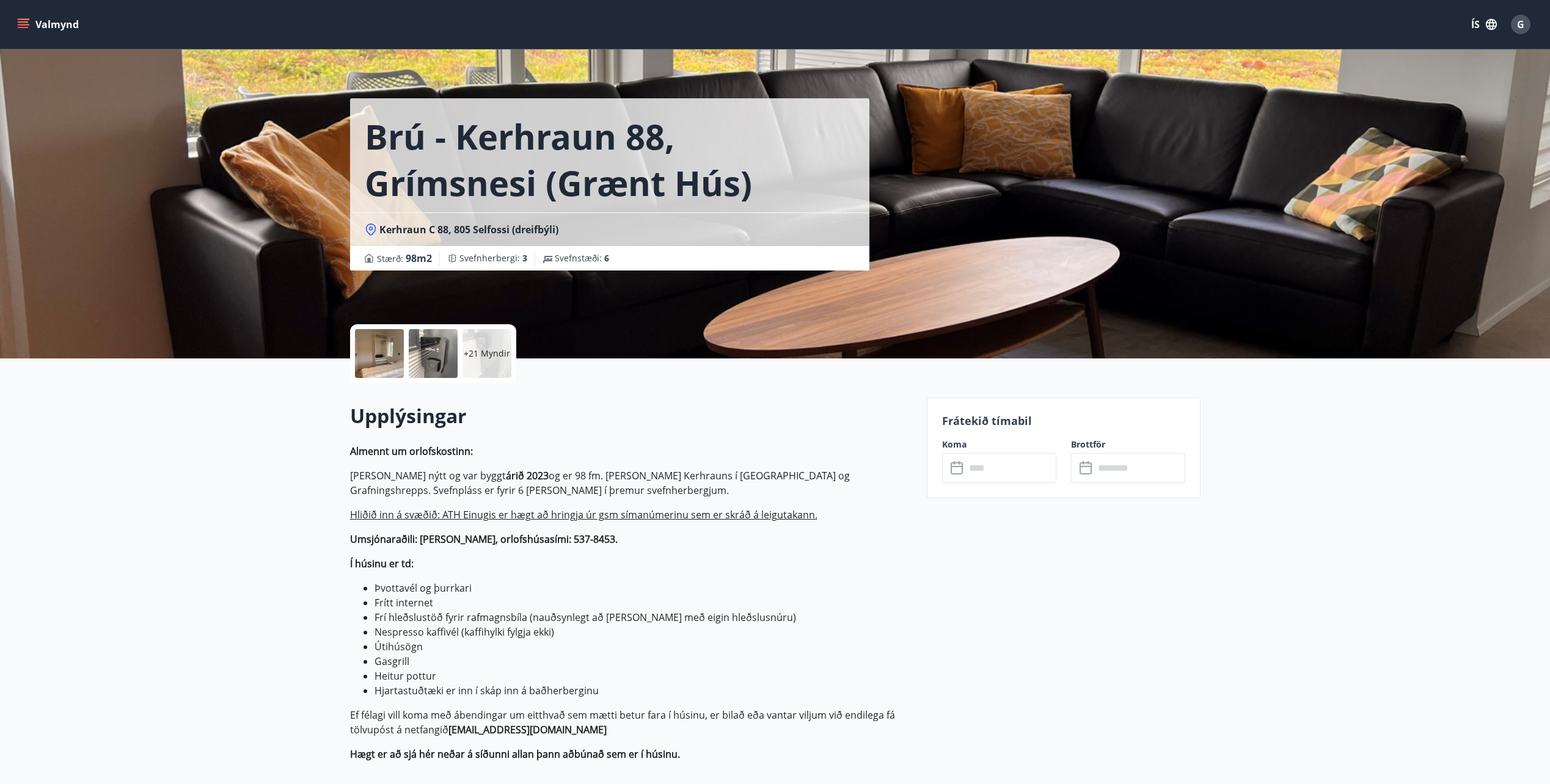
scroll to position [0, 0]
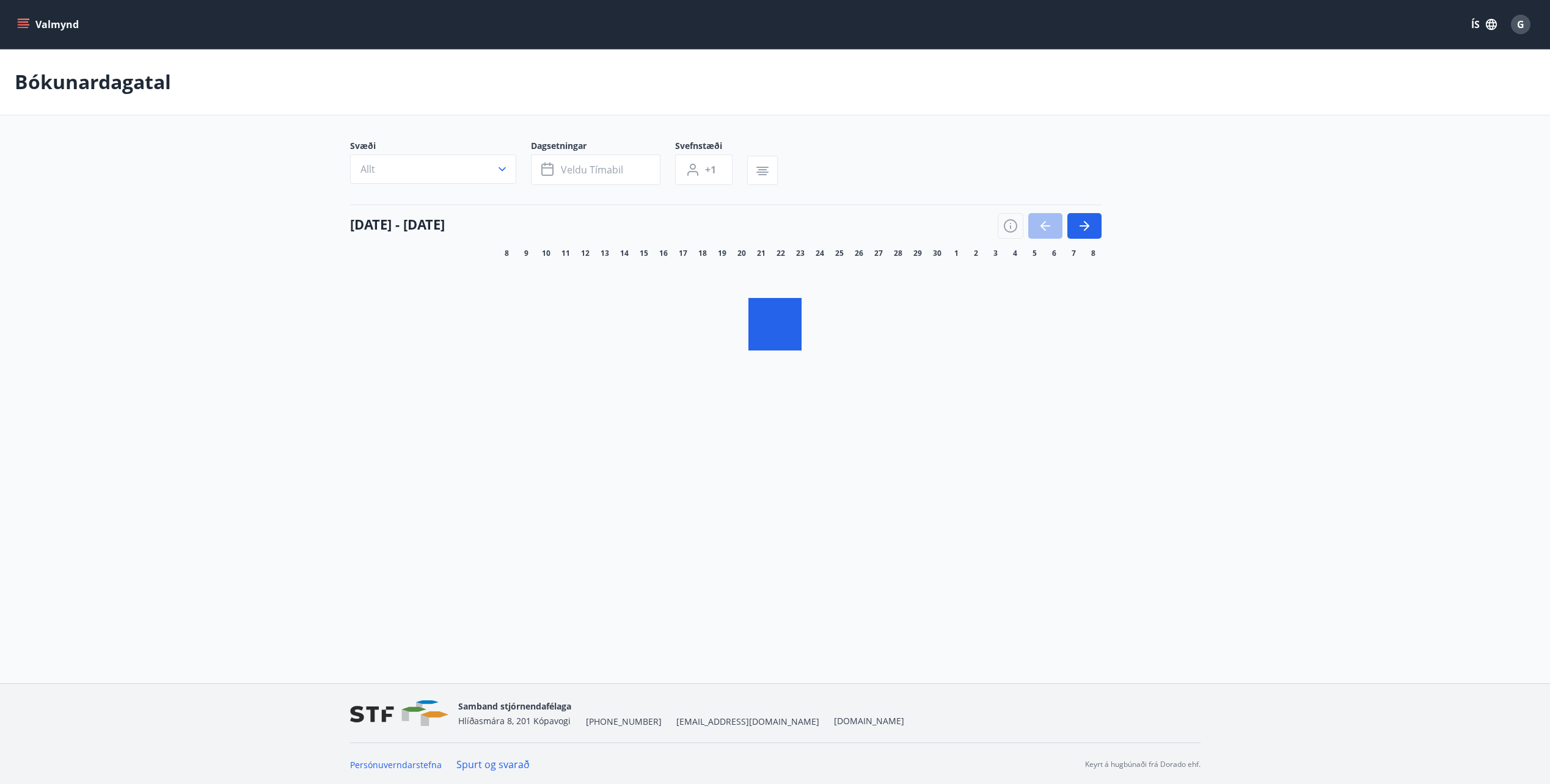
scroll to position [2, 0]
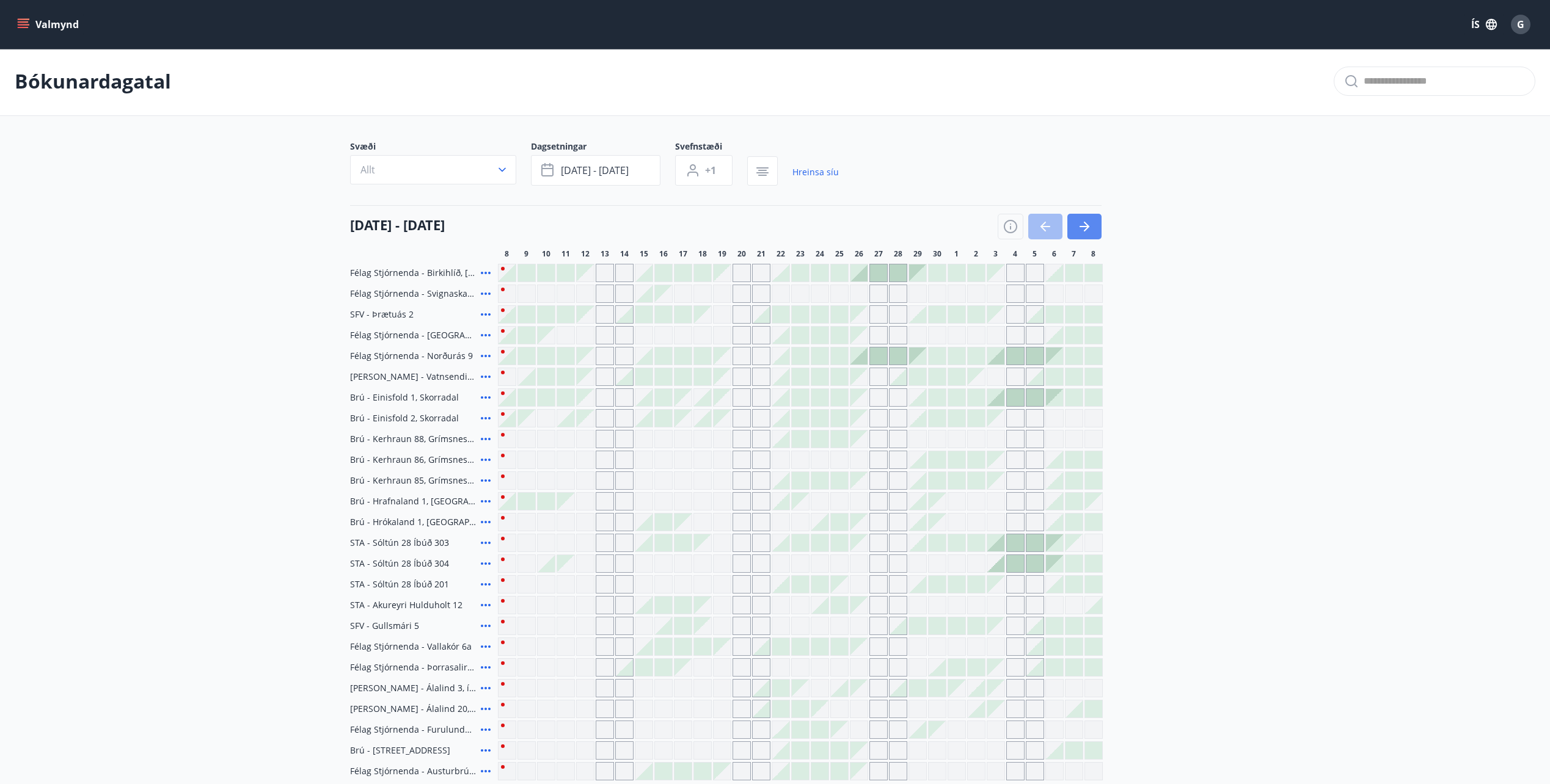
click at [1079, 229] on icon "button" at bounding box center [1085, 226] width 15 height 15
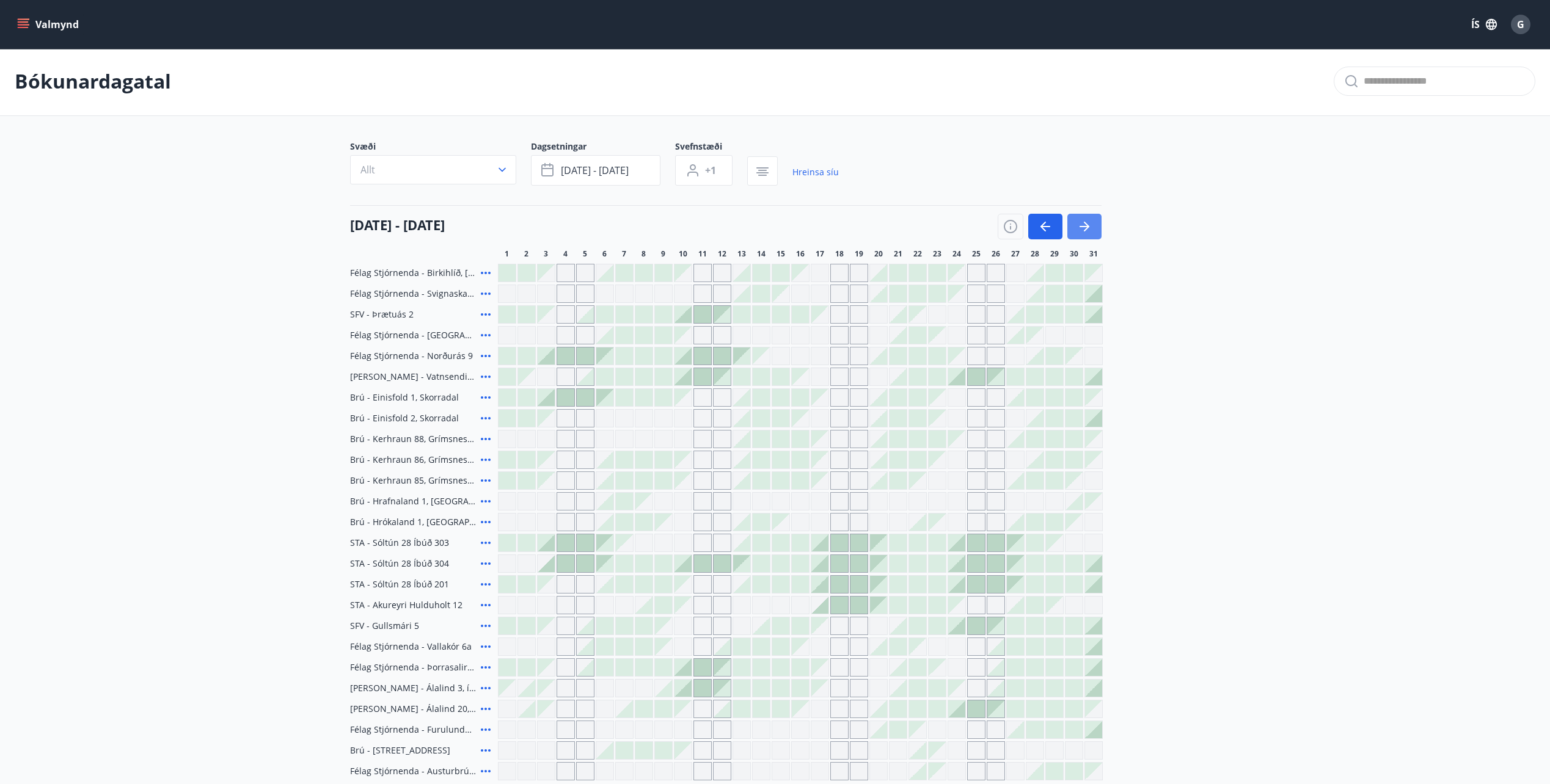
click at [1077, 229] on icon "button" at bounding box center [1085, 226] width 15 height 15
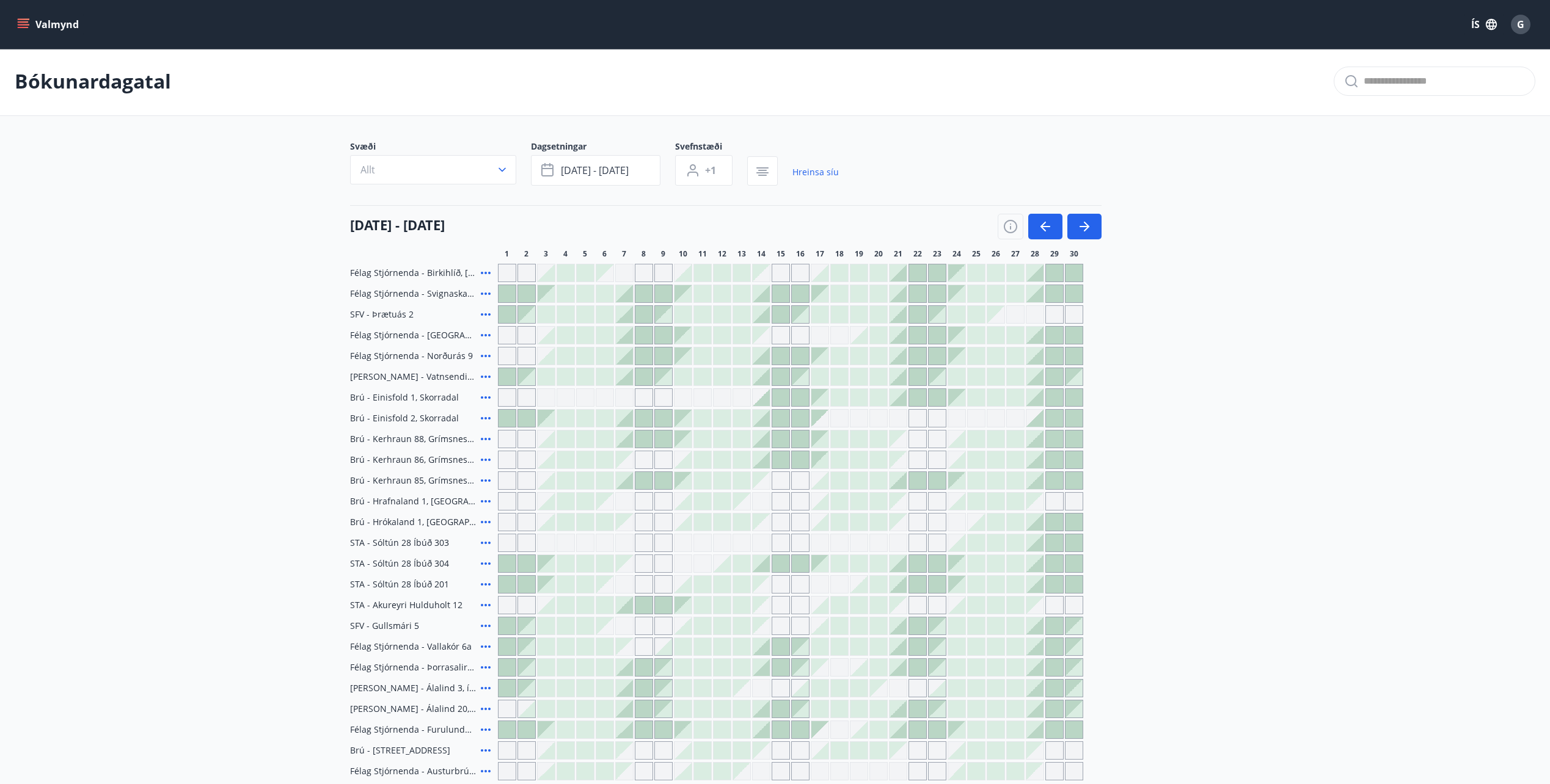
click at [628, 443] on div at bounding box center [624, 439] width 17 height 17
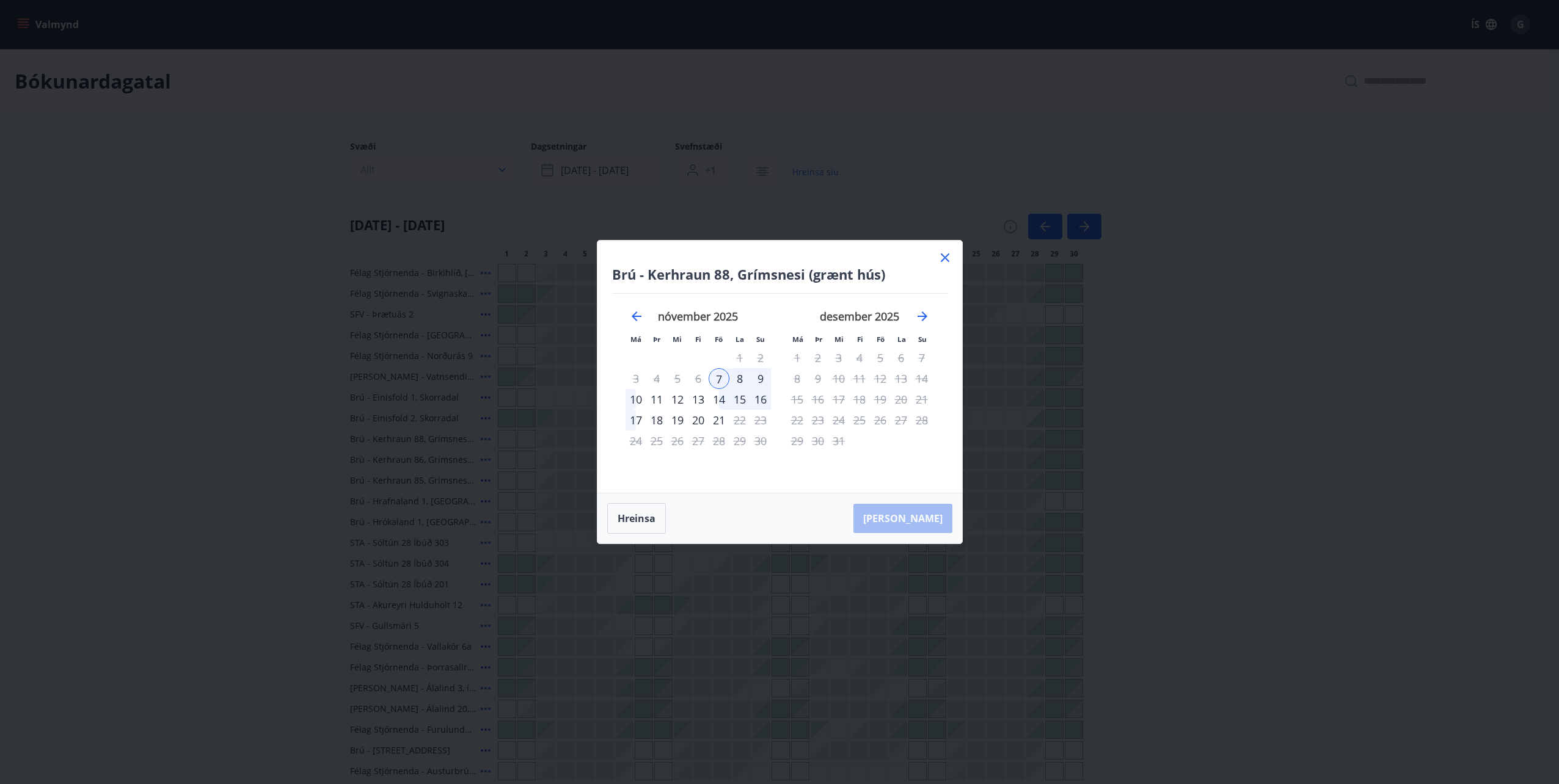
click at [637, 399] on div "10" at bounding box center [636, 399] width 21 height 21
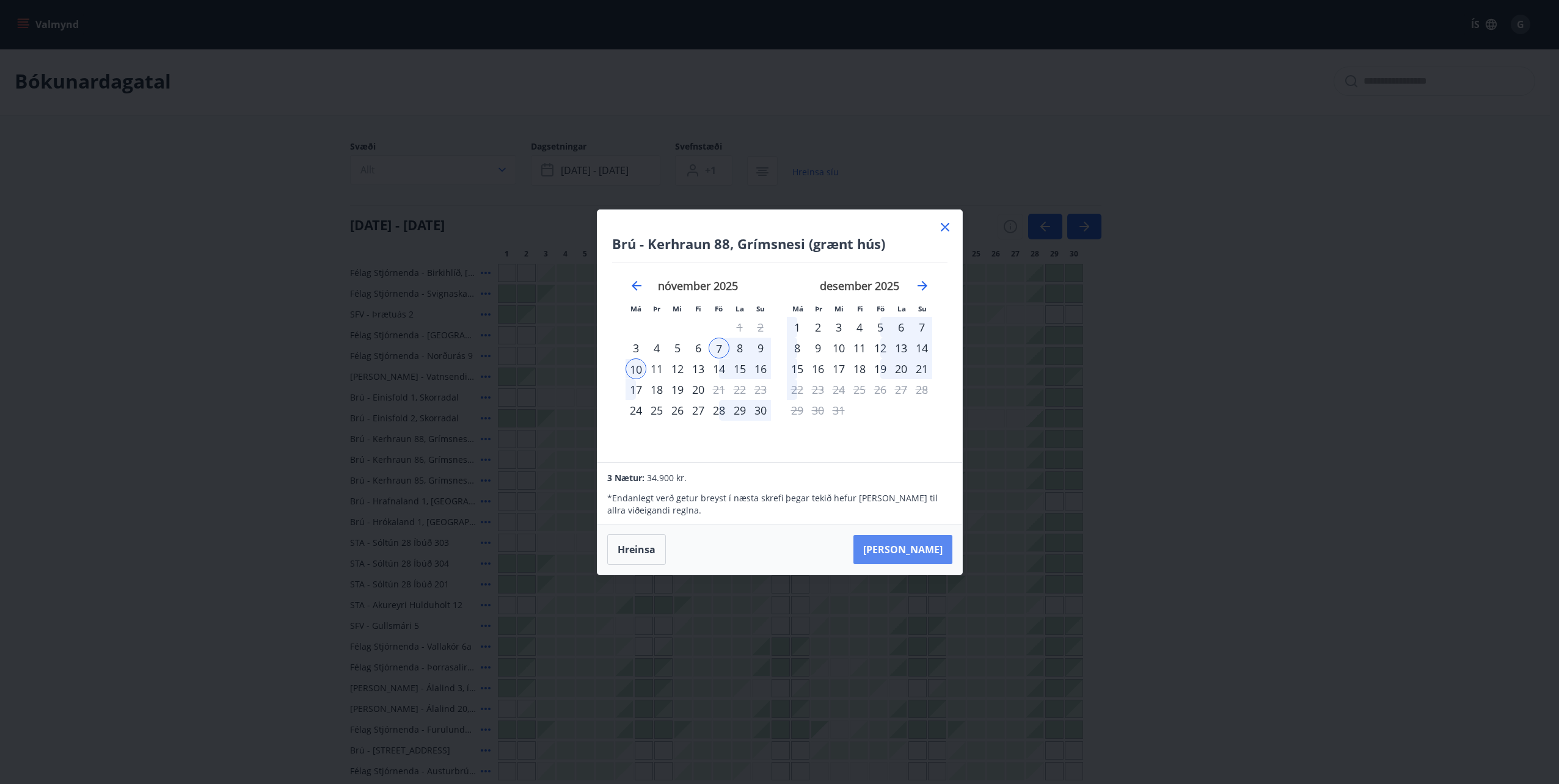
click at [925, 550] on button "[PERSON_NAME]" at bounding box center [903, 550] width 99 height 29
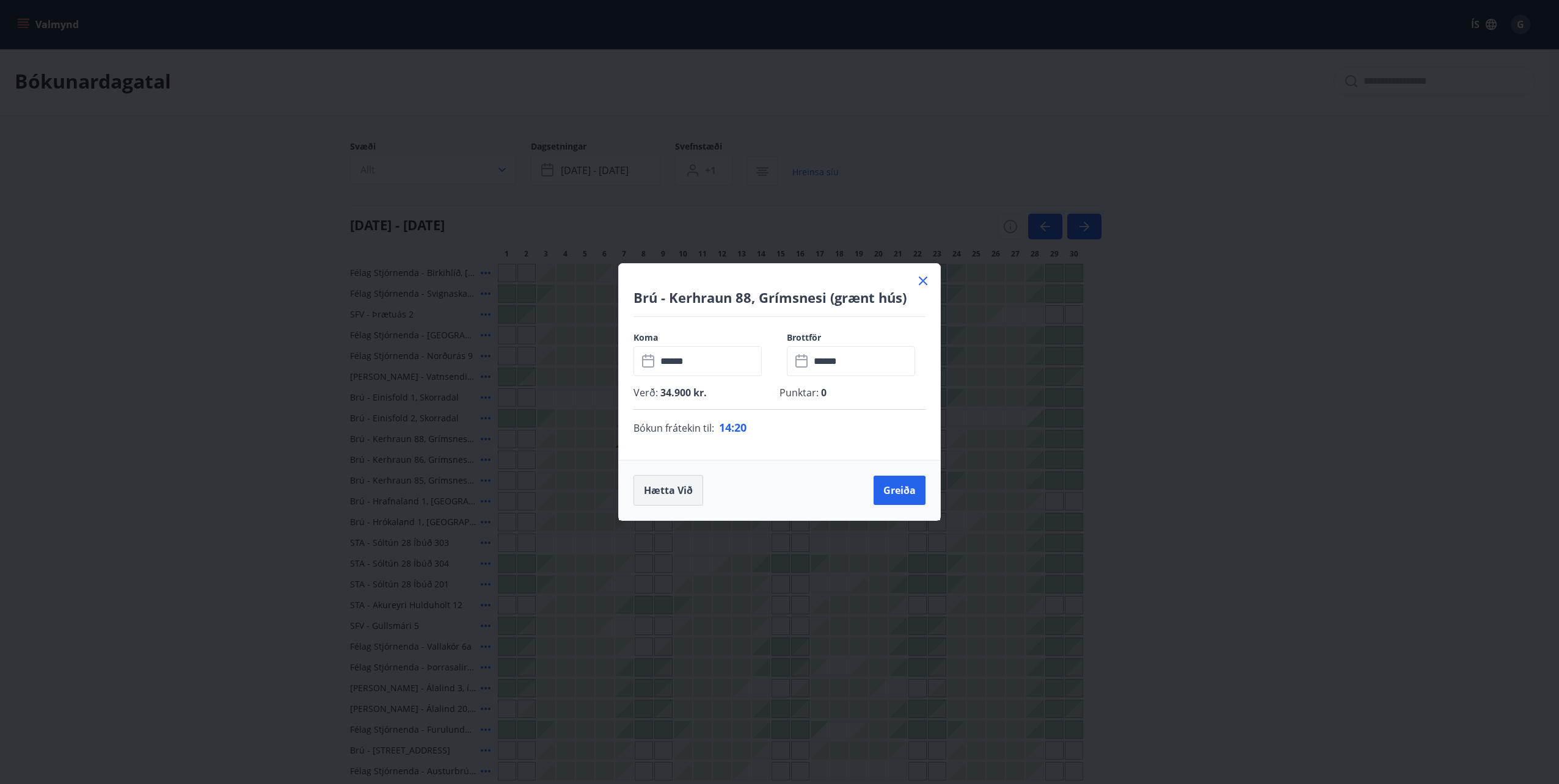
click at [675, 497] on button "Hætta við" at bounding box center [669, 490] width 70 height 30
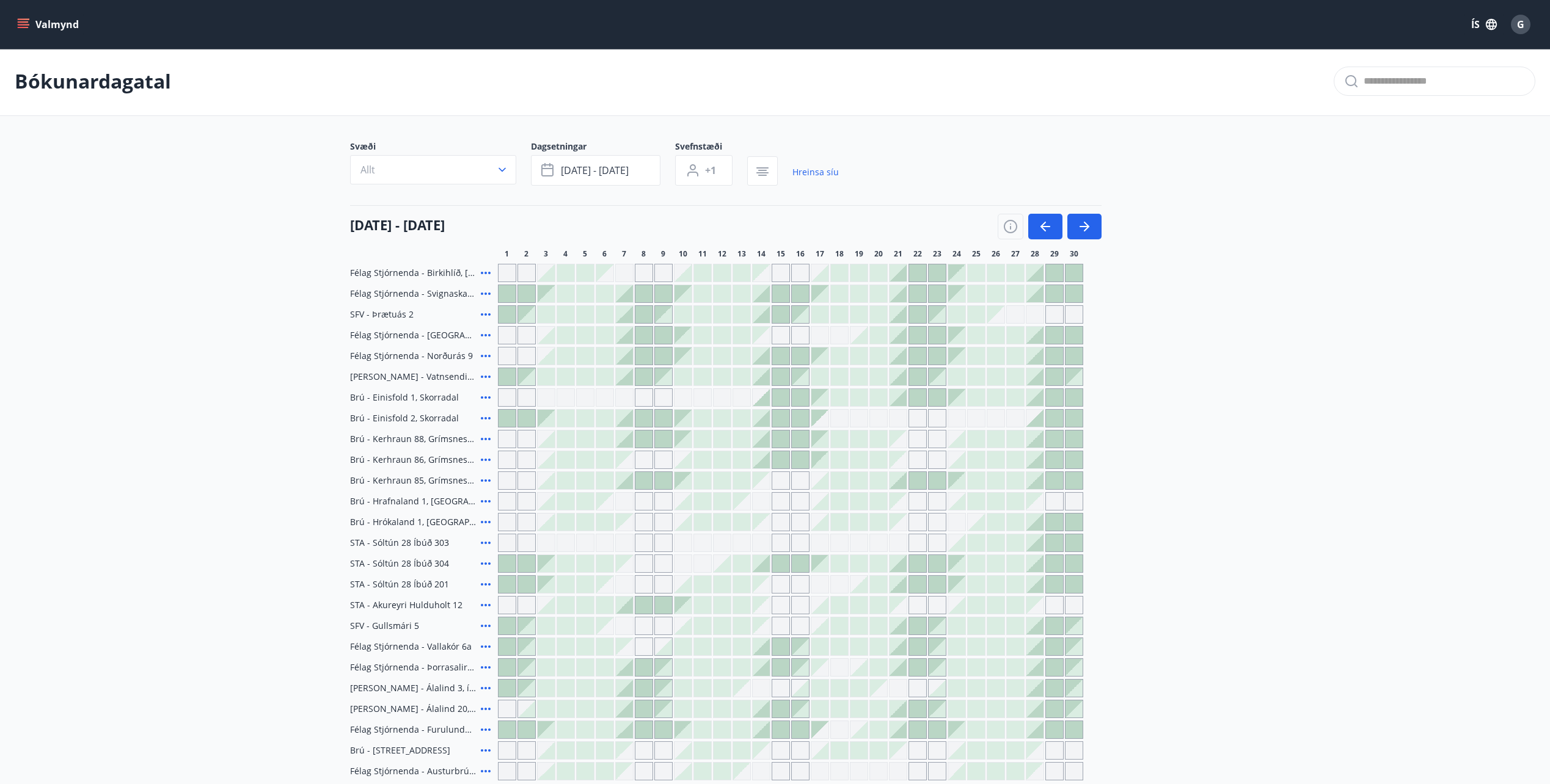
click at [485, 435] on icon at bounding box center [486, 439] width 15 height 15
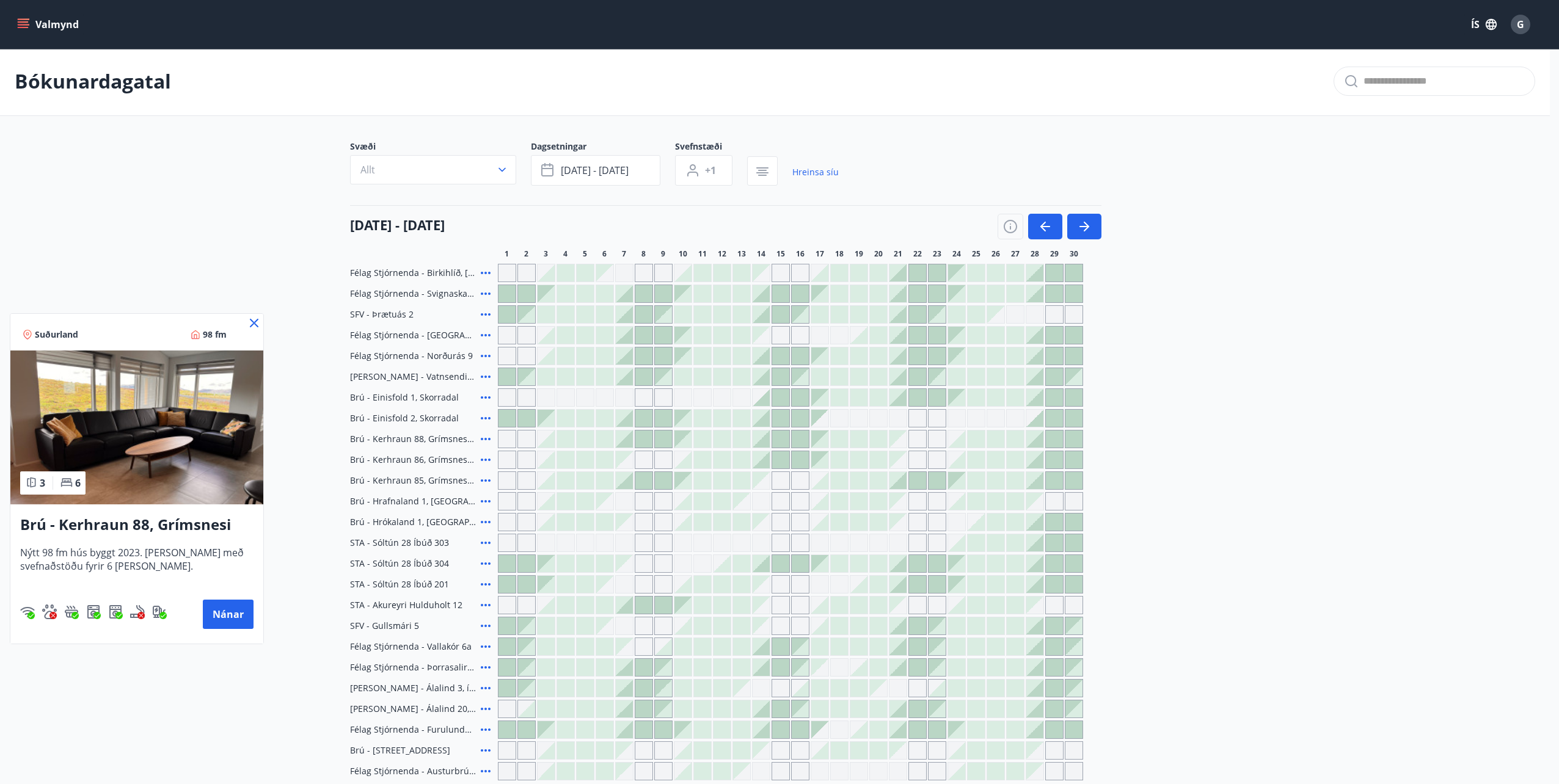
click at [234, 254] on div at bounding box center [780, 392] width 1559 height 784
